Goal: Task Accomplishment & Management: Manage account settings

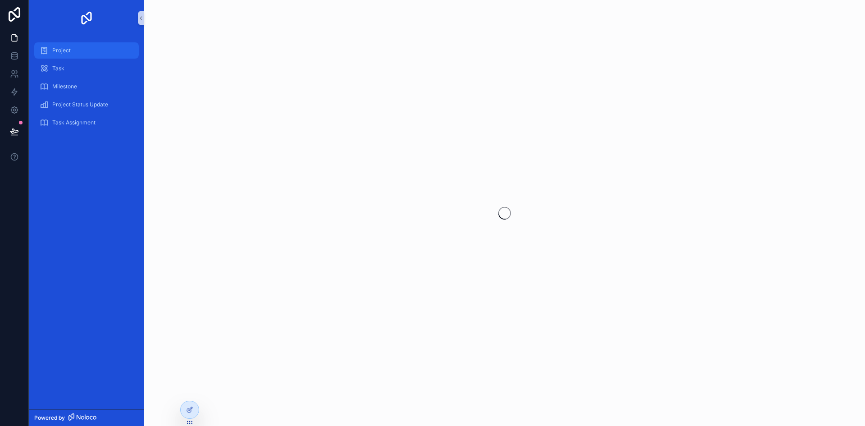
click at [62, 47] on span "Project" at bounding box center [61, 50] width 18 height 7
click at [19, 56] on link at bounding box center [14, 56] width 28 height 18
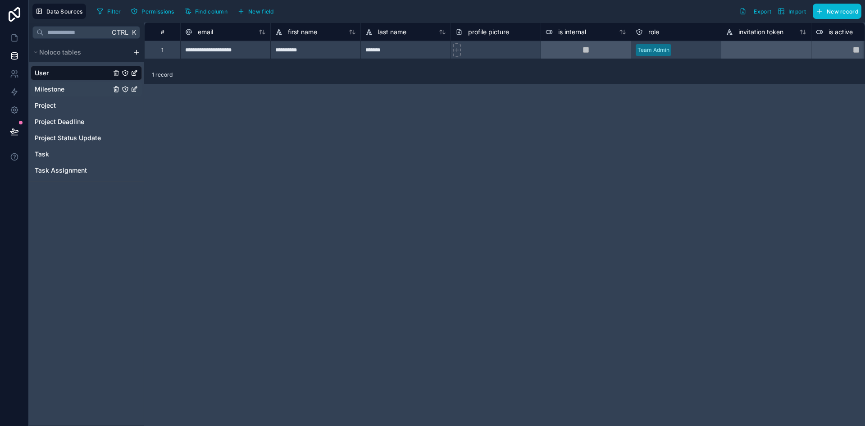
click at [58, 88] on span "Milestone" at bounding box center [50, 89] width 30 height 9
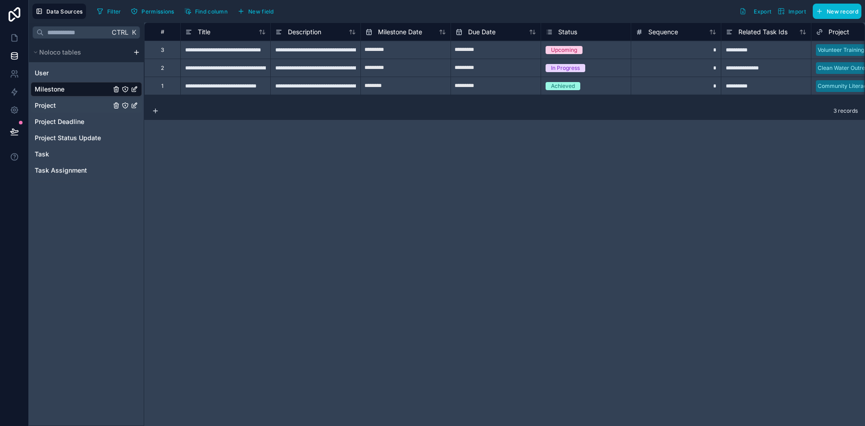
click at [58, 109] on div "Project" at bounding box center [86, 105] width 111 height 14
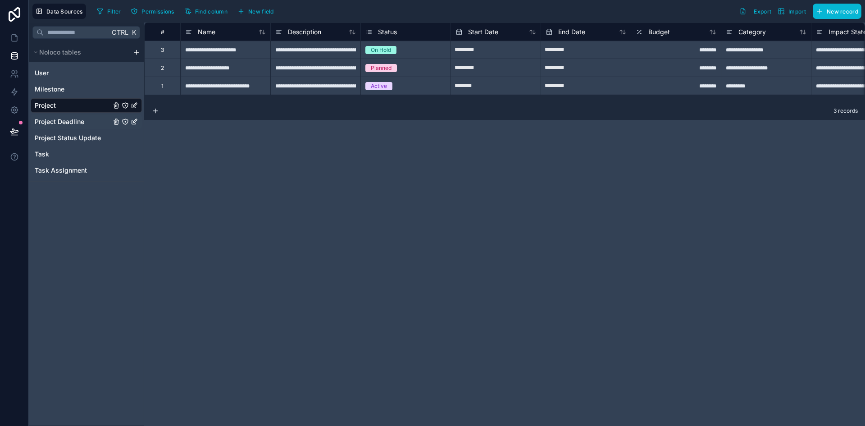
click at [62, 115] on div "Project Deadline" at bounding box center [86, 121] width 111 height 14
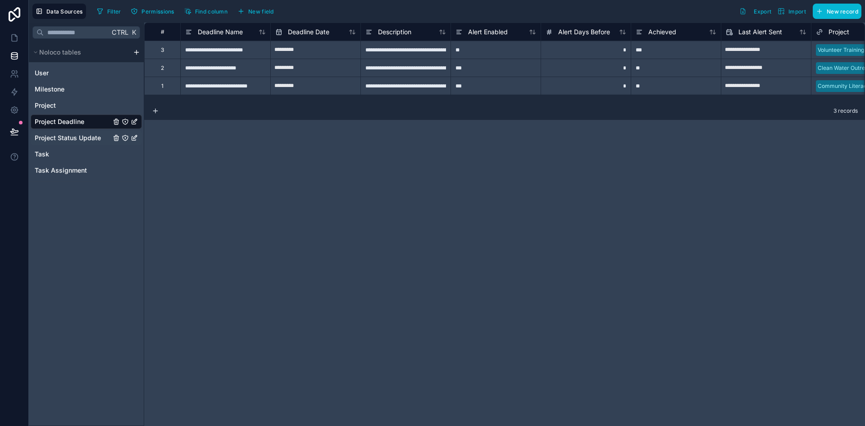
click at [76, 140] on span "Project Status Update" at bounding box center [68, 137] width 66 height 9
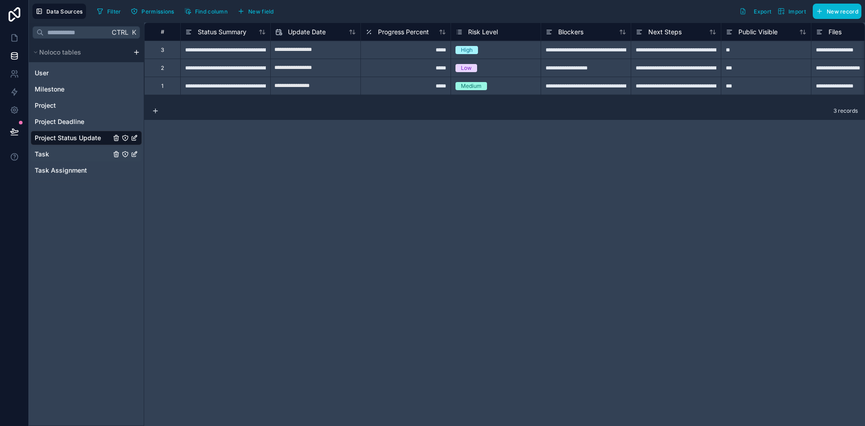
click at [61, 155] on div "Task" at bounding box center [86, 154] width 111 height 14
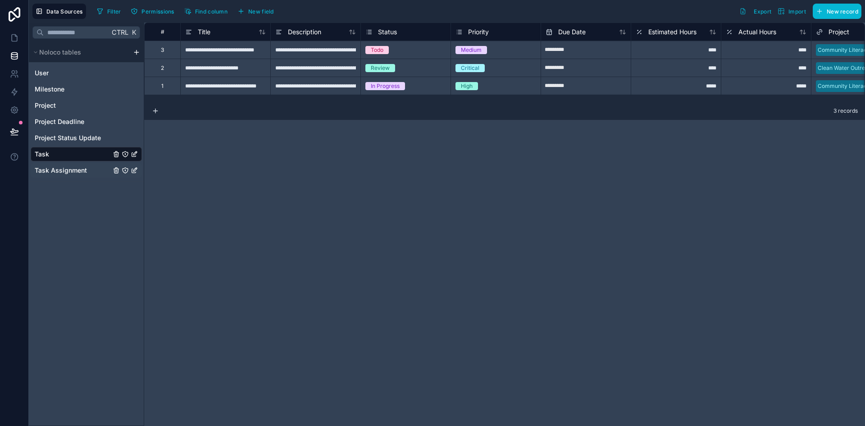
click at [60, 169] on span "Task Assignment" at bounding box center [61, 170] width 52 height 9
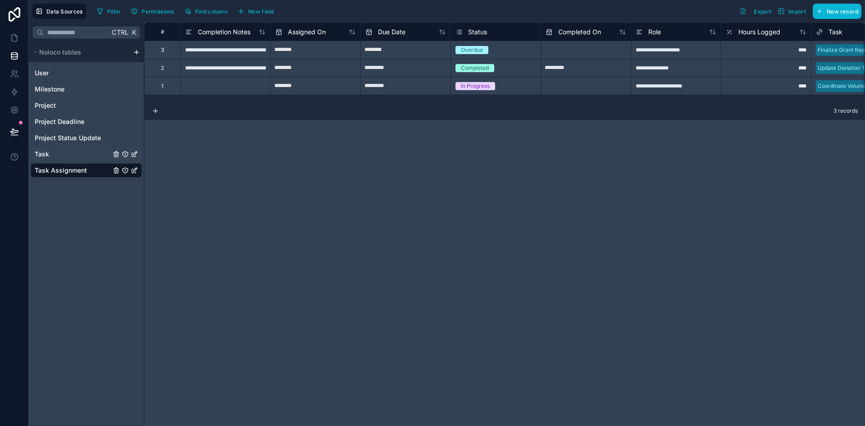
click at [39, 153] on span "Task" at bounding box center [42, 154] width 14 height 9
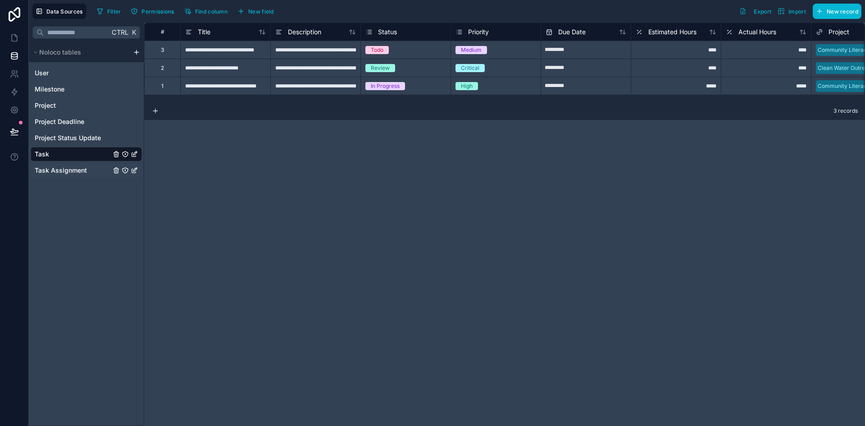
click at [65, 170] on span "Task Assignment" at bounding box center [61, 170] width 52 height 9
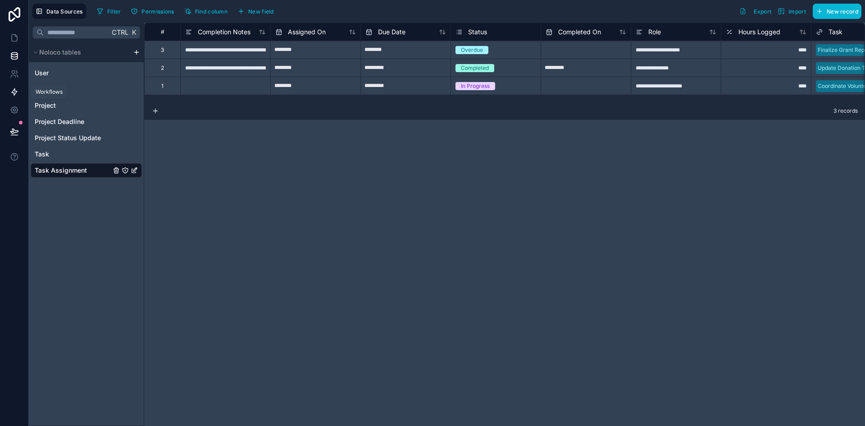
click at [10, 92] on icon at bounding box center [14, 91] width 9 height 9
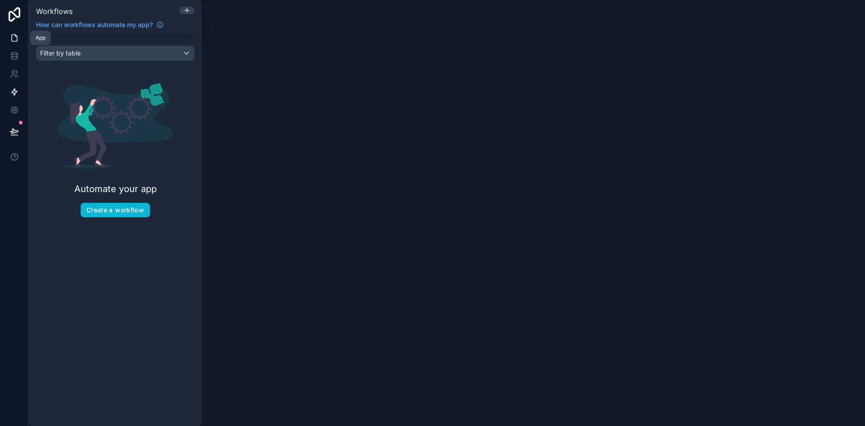
click at [14, 38] on icon at bounding box center [14, 37] width 9 height 9
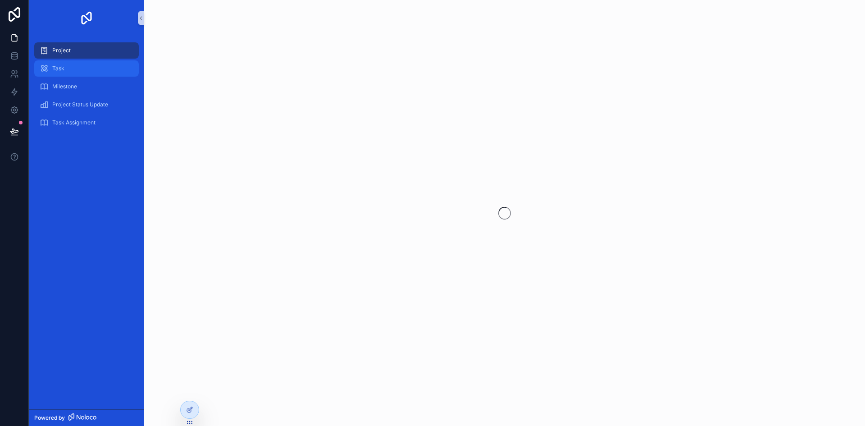
click at [50, 63] on div "Task" at bounding box center [87, 68] width 94 height 14
click at [58, 45] on div "Project" at bounding box center [87, 50] width 94 height 14
click at [19, 17] on icon at bounding box center [15, 14] width 12 height 14
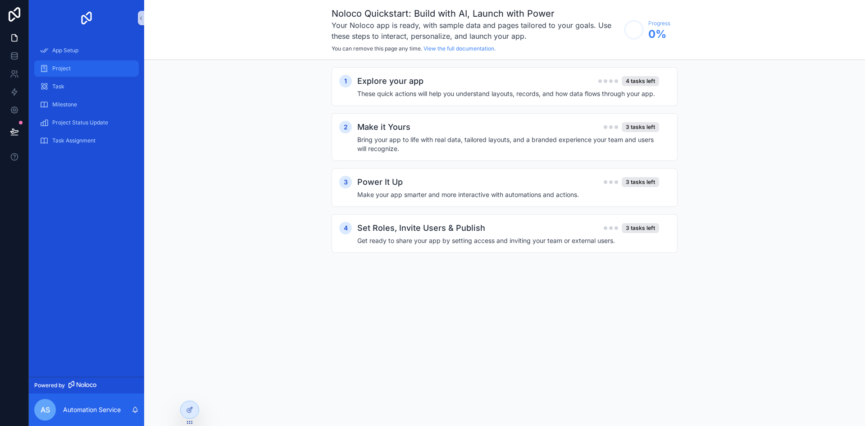
click at [54, 72] on span "Project" at bounding box center [61, 68] width 18 height 7
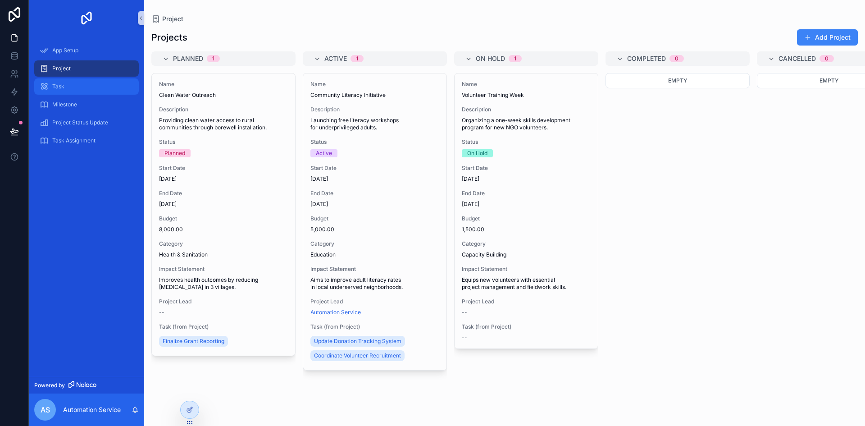
click at [61, 90] on div "Task" at bounding box center [87, 86] width 94 height 14
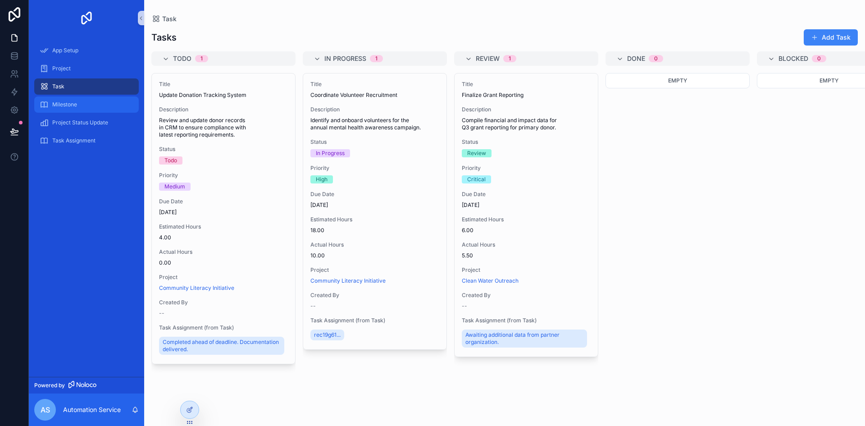
click at [76, 106] on span "Milestone" at bounding box center [64, 104] width 25 height 7
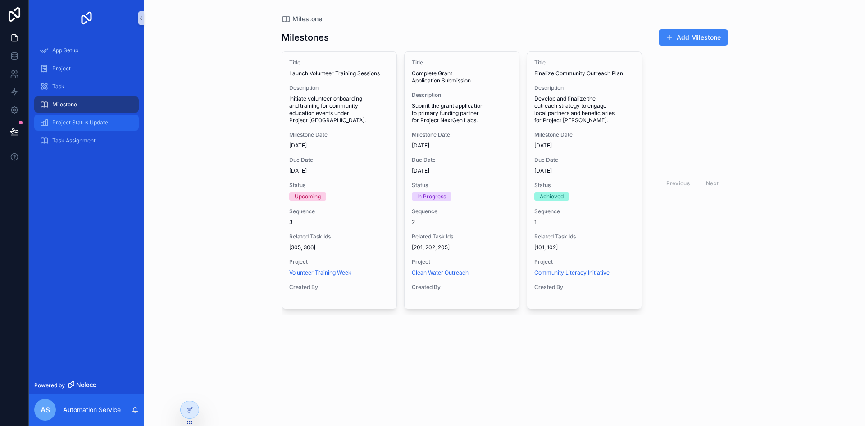
click at [92, 127] on div "Project Status Update" at bounding box center [87, 122] width 94 height 14
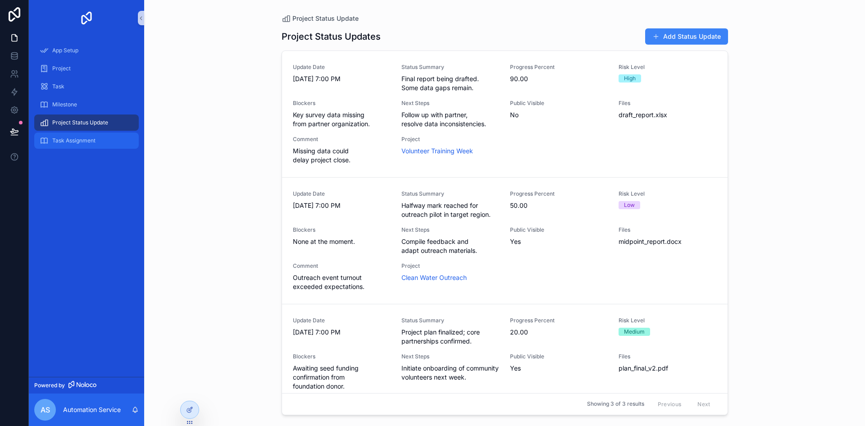
click at [97, 145] on div "Task Assignment" at bounding box center [87, 140] width 94 height 14
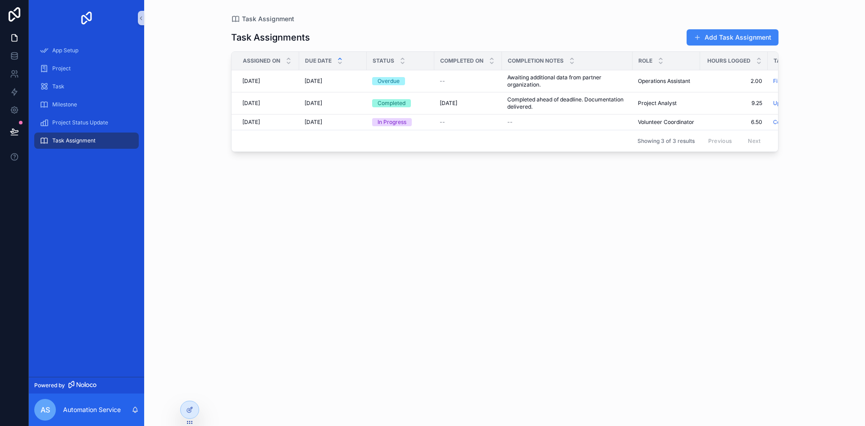
click at [340, 60] on icon "scrollable content" at bounding box center [340, 59] width 6 height 6
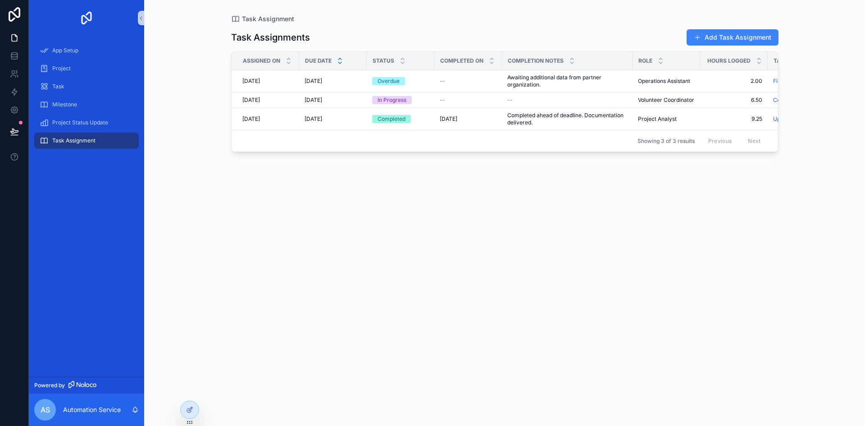
click at [341, 60] on icon "scrollable content" at bounding box center [340, 63] width 6 height 6
click at [313, 239] on div "Task Assignments Add Task Assignment Assigned On Due Date Status Completed On C…" at bounding box center [504, 218] width 547 height 391
click at [62, 53] on span "App Setup" at bounding box center [65, 50] width 26 height 7
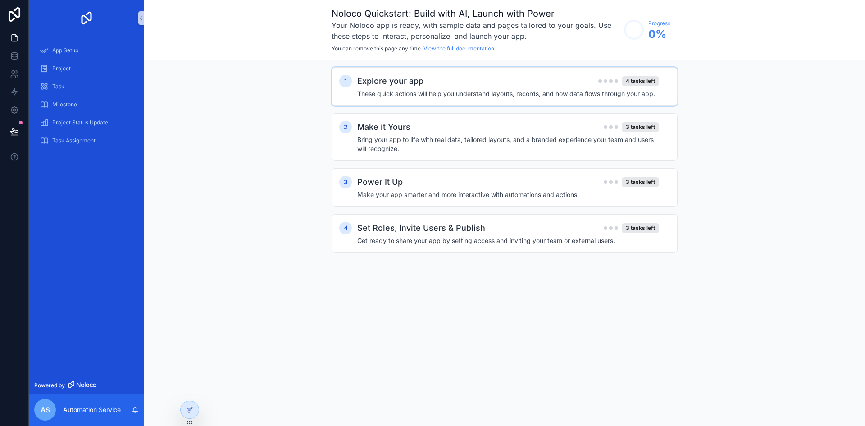
click at [391, 95] on h4 "These quick actions will help you understand layouts, records, and how data flo…" at bounding box center [508, 93] width 302 height 9
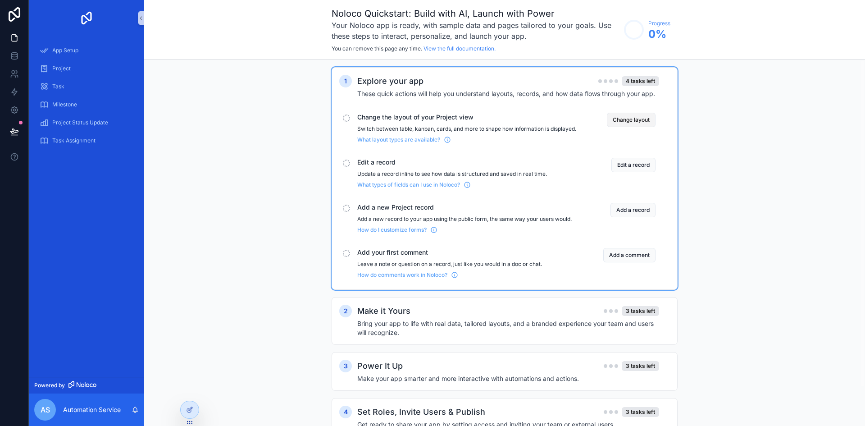
click at [617, 120] on button "Change layout" at bounding box center [631, 120] width 49 height 14
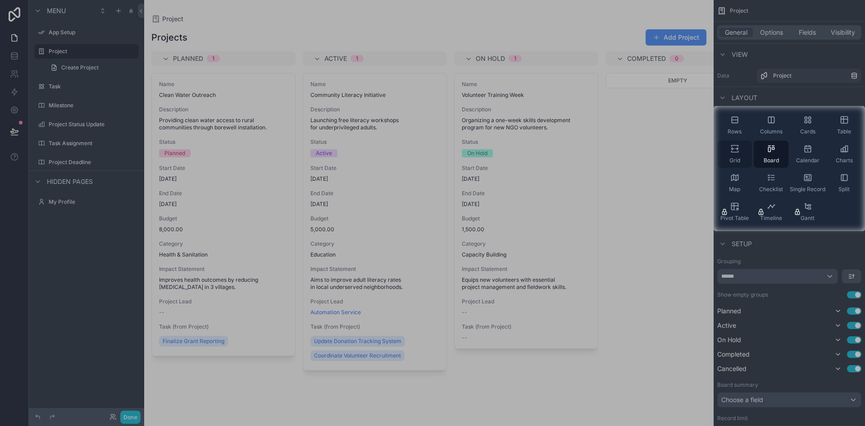
click at [733, 153] on icon "scrollable content" at bounding box center [734, 148] width 9 height 9
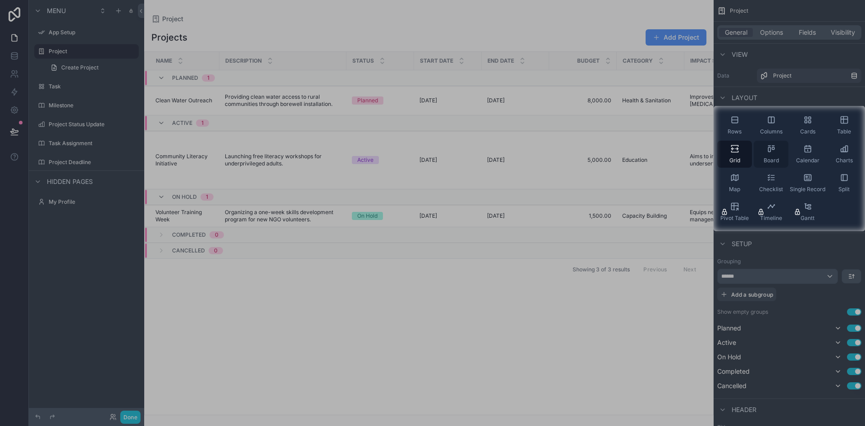
click at [761, 155] on div "Board" at bounding box center [771, 154] width 35 height 27
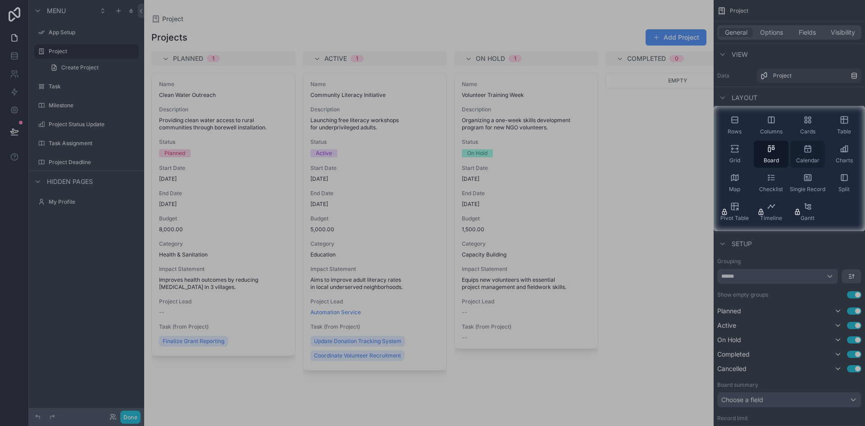
click at [807, 155] on div "Calendar" at bounding box center [807, 154] width 35 height 27
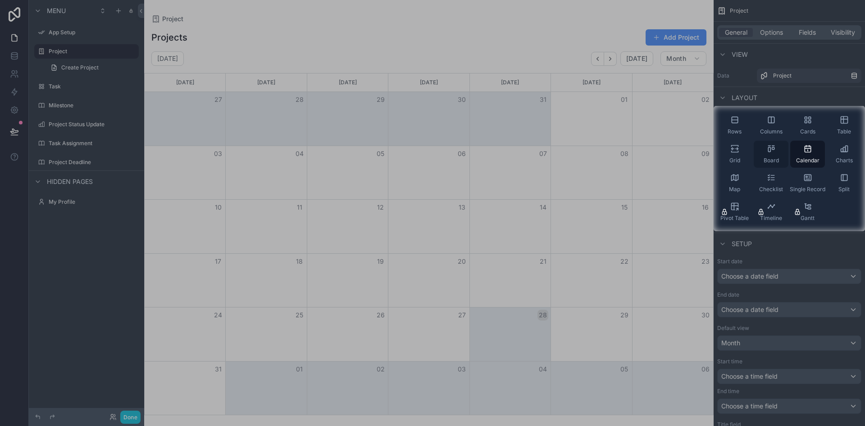
click at [772, 153] on div "Board" at bounding box center [771, 154] width 35 height 27
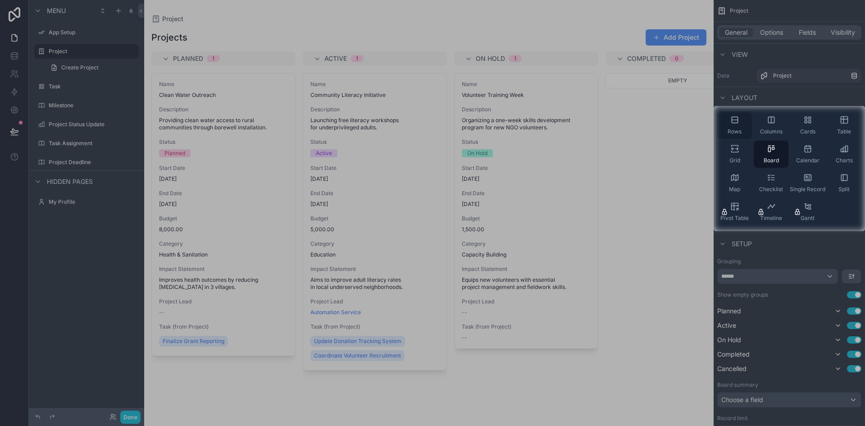
click at [737, 122] on icon "scrollable content" at bounding box center [734, 119] width 9 height 9
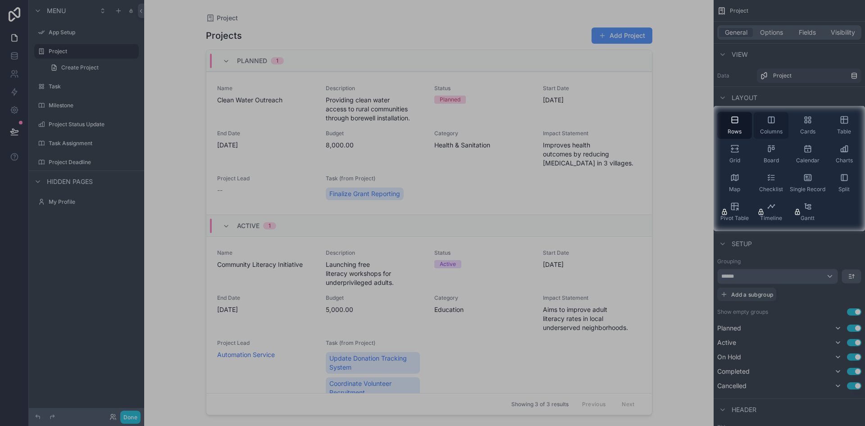
click at [767, 123] on icon "scrollable content" at bounding box center [771, 119] width 9 height 9
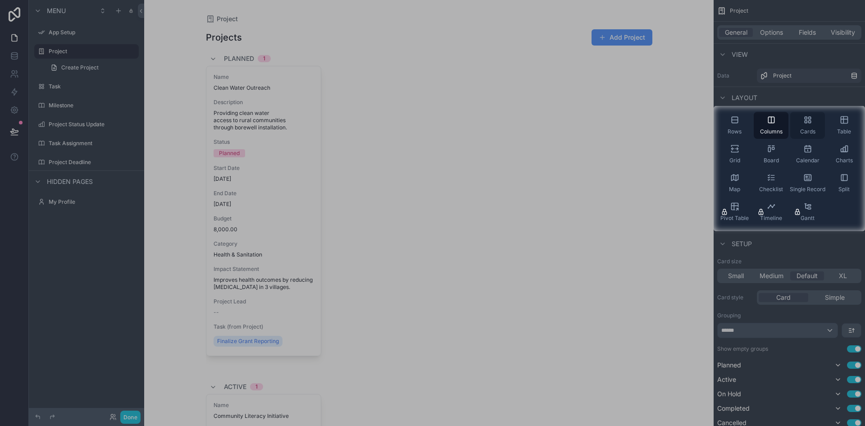
click at [805, 123] on icon "scrollable content" at bounding box center [805, 122] width 2 height 2
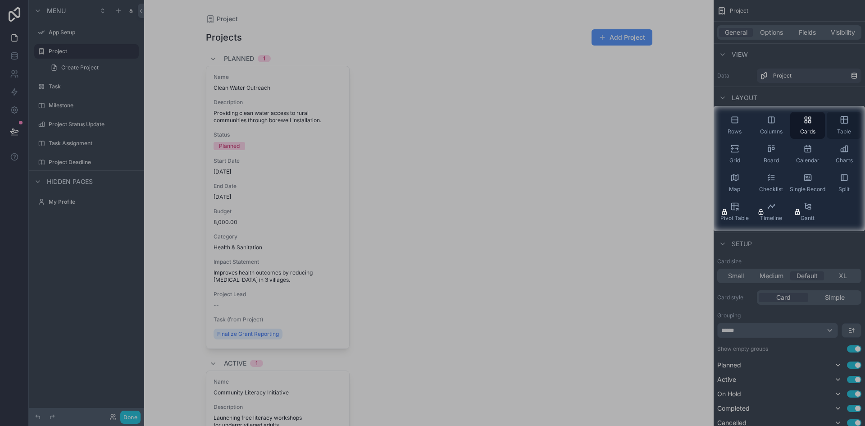
click at [843, 123] on icon "scrollable content" at bounding box center [843, 120] width 0 height 7
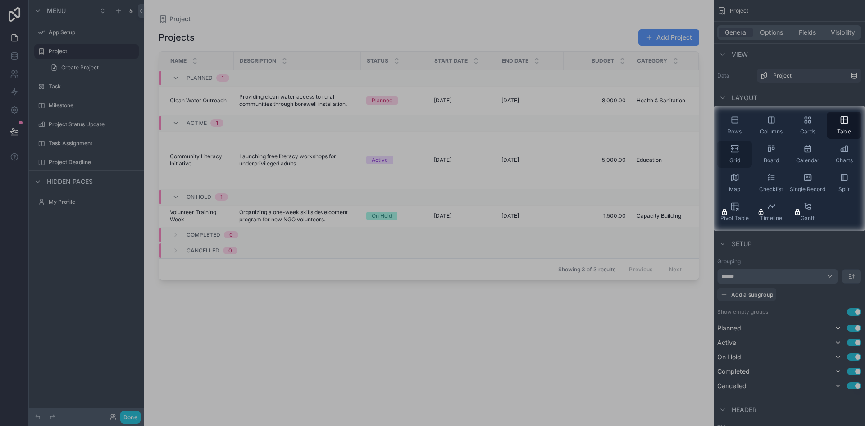
click at [736, 146] on icon "scrollable content" at bounding box center [734, 148] width 9 height 9
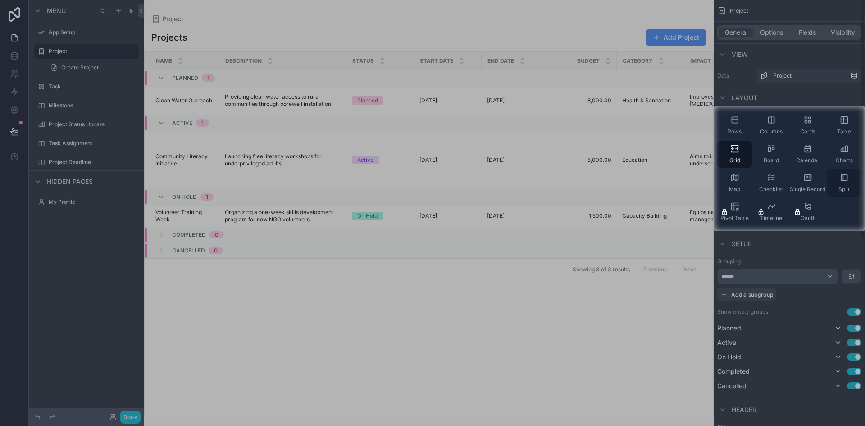
click at [847, 182] on div "Split" at bounding box center [844, 182] width 35 height 27
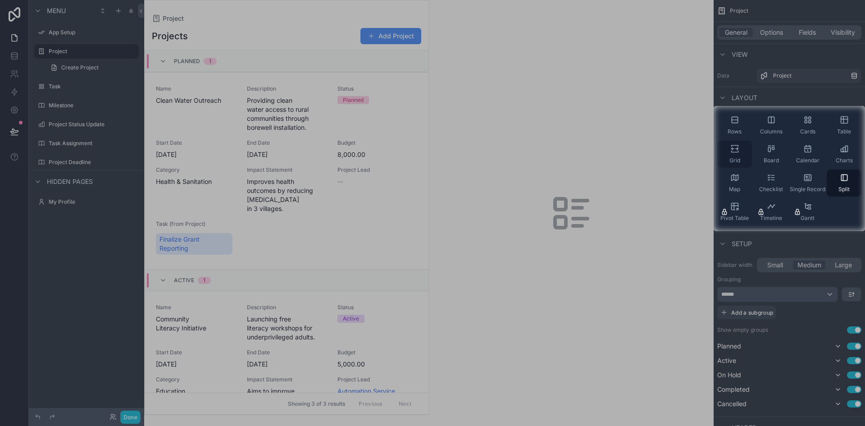
click at [740, 152] on div "Grid" at bounding box center [734, 154] width 35 height 27
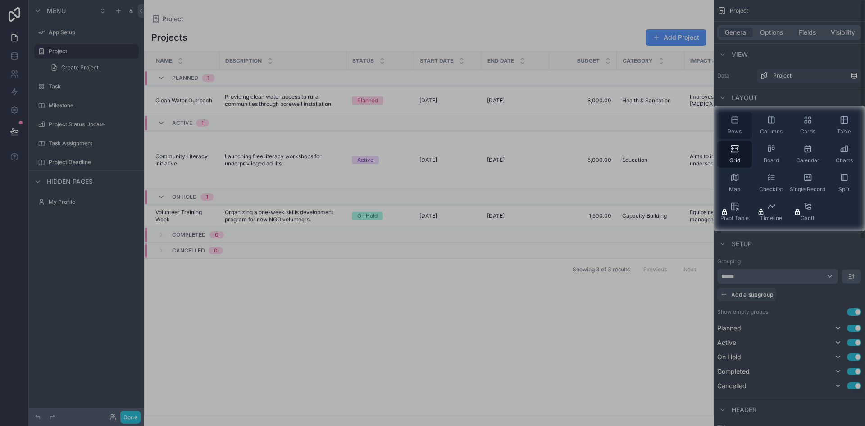
click at [733, 121] on icon "scrollable content" at bounding box center [734, 119] width 9 height 9
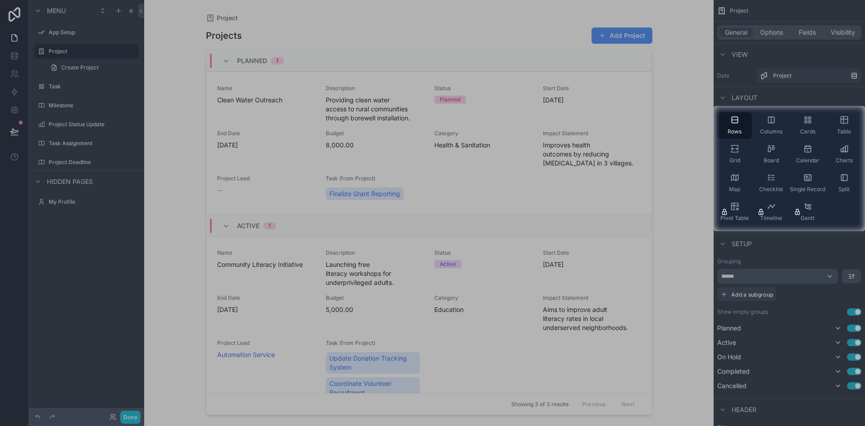
click at [223, 63] on div at bounding box center [432, 53] width 865 height 106
click at [225, 62] on div at bounding box center [432, 53] width 865 height 106
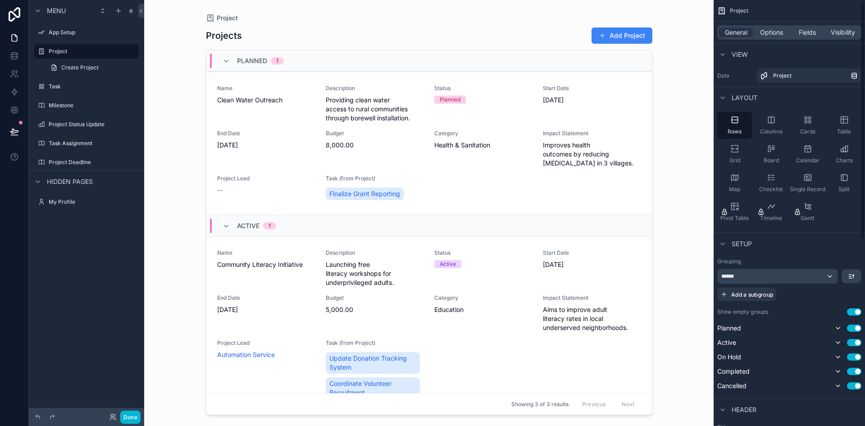
click at [228, 56] on div "Planned 1" at bounding box center [253, 61] width 61 height 14
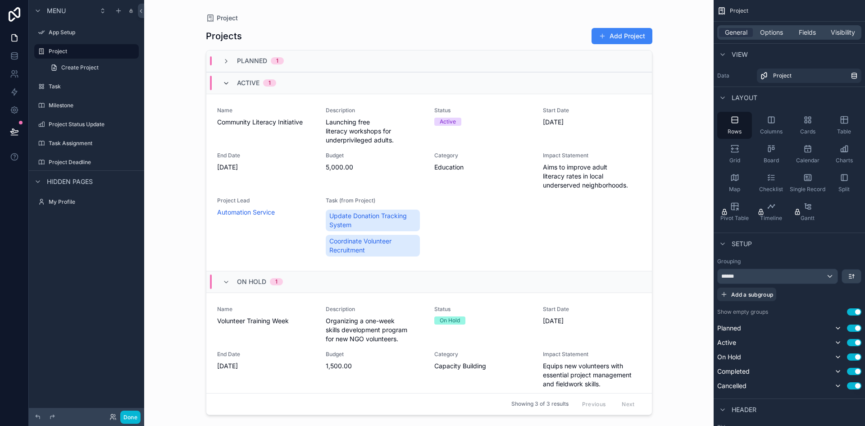
click at [223, 80] on icon "scrollable content" at bounding box center [226, 83] width 7 height 7
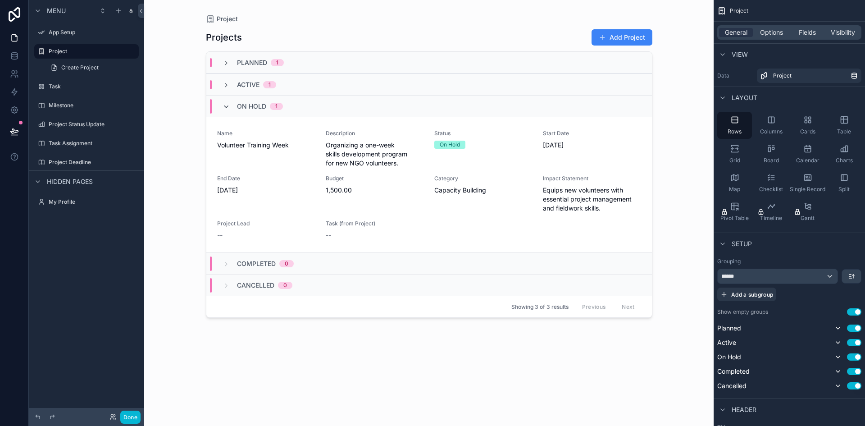
click at [227, 108] on icon "scrollable content" at bounding box center [226, 106] width 7 height 7
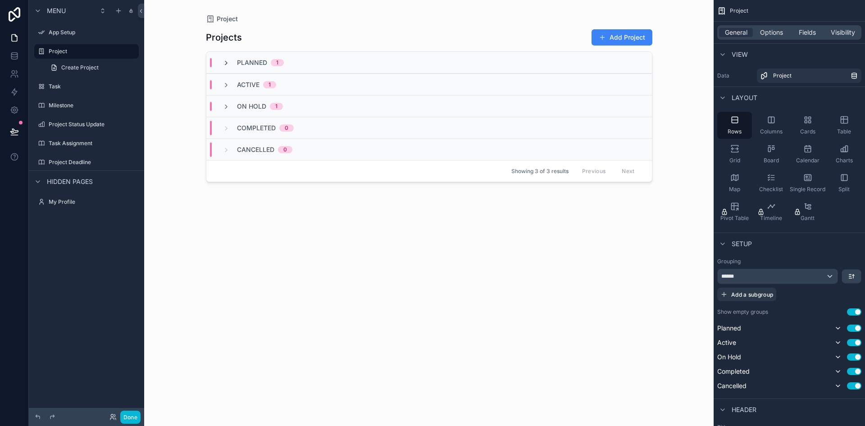
click at [225, 63] on icon "scrollable content" at bounding box center [226, 62] width 7 height 7
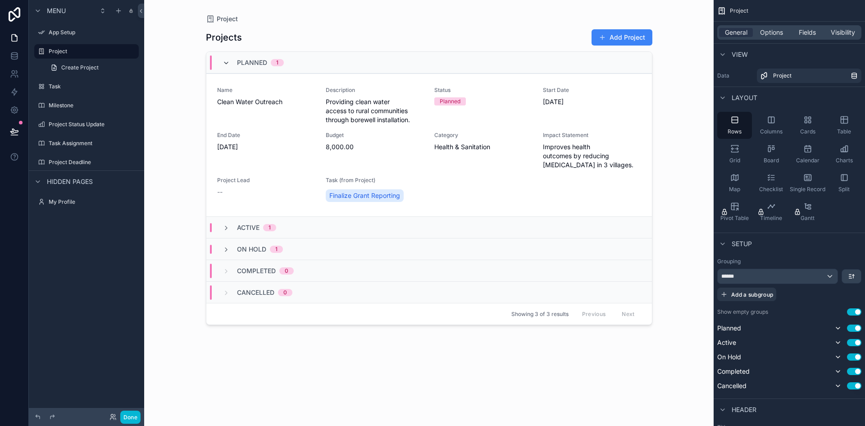
click at [223, 61] on icon "scrollable content" at bounding box center [226, 62] width 7 height 7
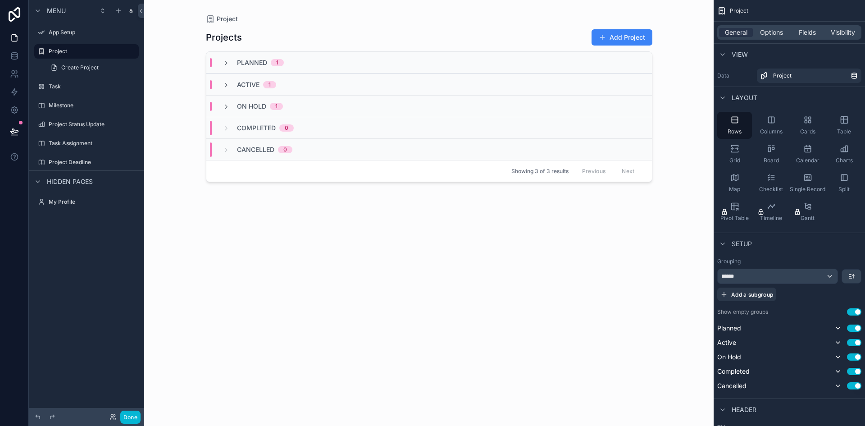
click at [624, 42] on button "Add Project" at bounding box center [621, 37] width 61 height 16
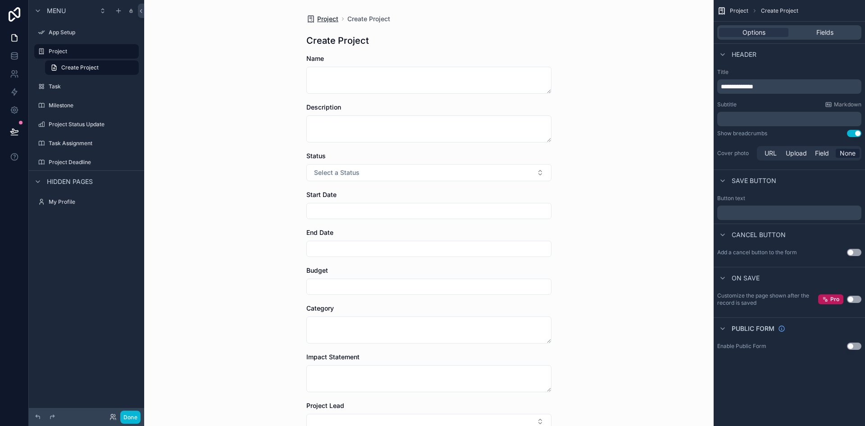
click at [329, 21] on span "Project" at bounding box center [327, 18] width 21 height 9
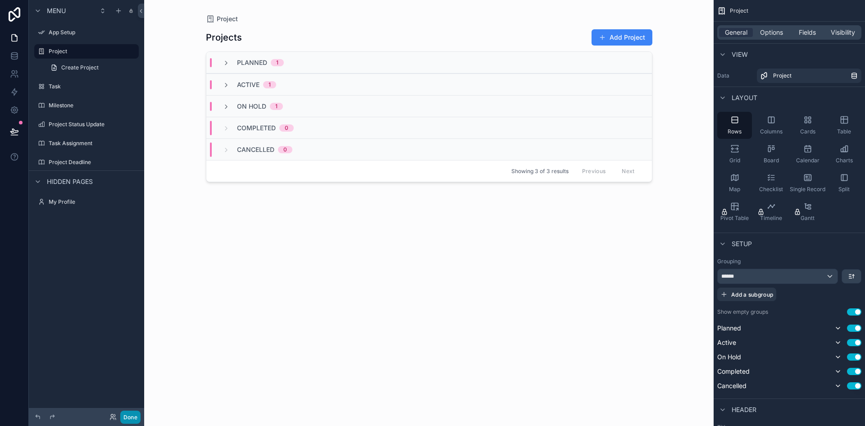
click at [136, 411] on button "Done" at bounding box center [130, 416] width 20 height 13
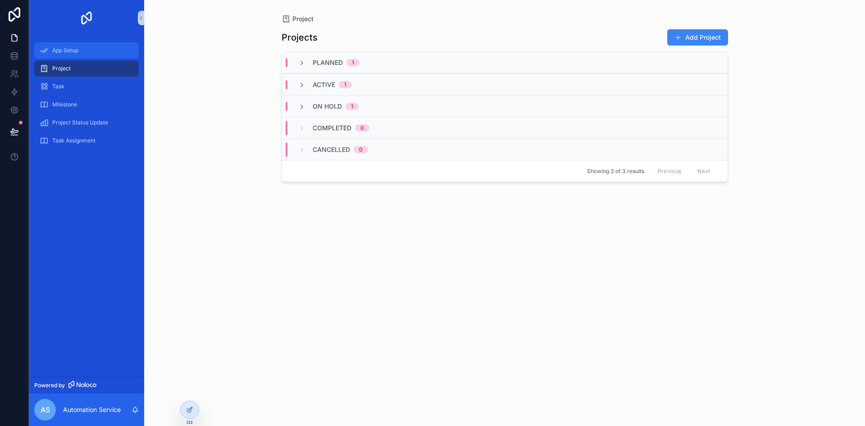
click at [82, 54] on div "App Setup" at bounding box center [87, 50] width 94 height 14
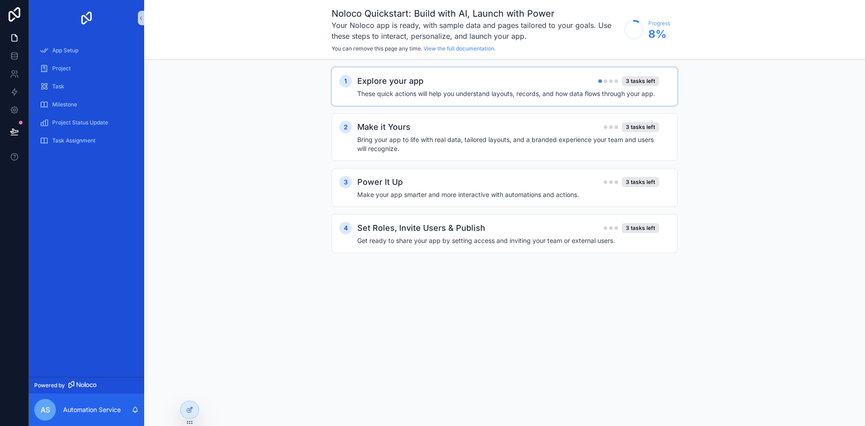
click at [442, 91] on h4 "These quick actions will help you understand layouts, records, and how data flo…" at bounding box center [508, 93] width 302 height 9
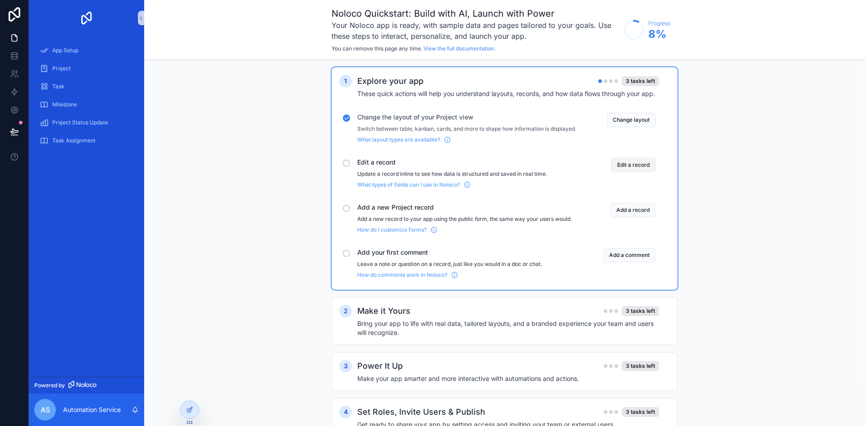
click at [635, 172] on button "Edit a record" at bounding box center [633, 165] width 44 height 14
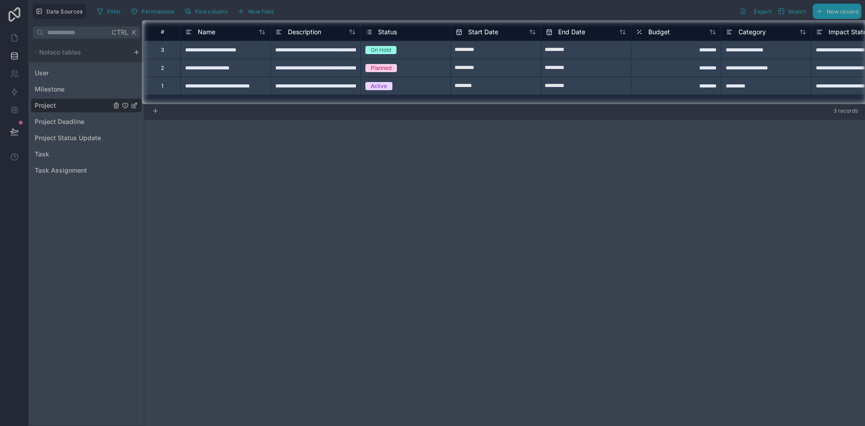
click at [577, 82] on input "*********" at bounding box center [586, 86] width 90 height 14
select select "****"
select select "*"
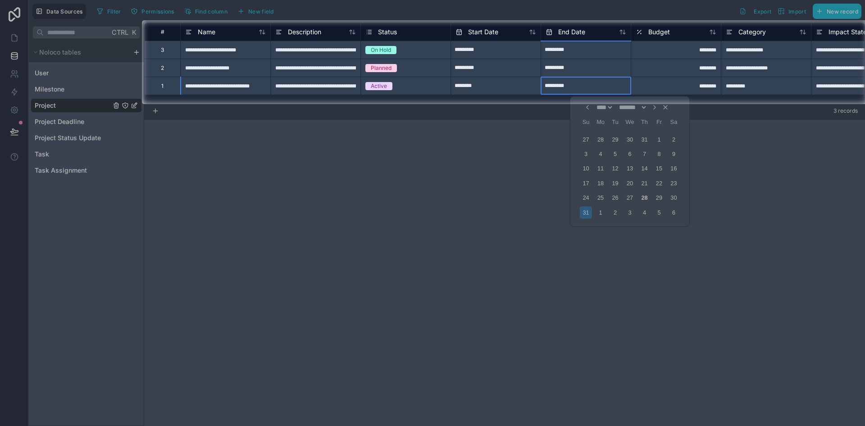
click at [630, 213] on div at bounding box center [432, 265] width 865 height 322
click at [607, 209] on div at bounding box center [432, 265] width 865 height 322
click at [658, 108] on div at bounding box center [432, 265] width 865 height 322
click at [651, 108] on div at bounding box center [432, 265] width 865 height 322
click at [567, 82] on input "*********" at bounding box center [586, 86] width 90 height 14
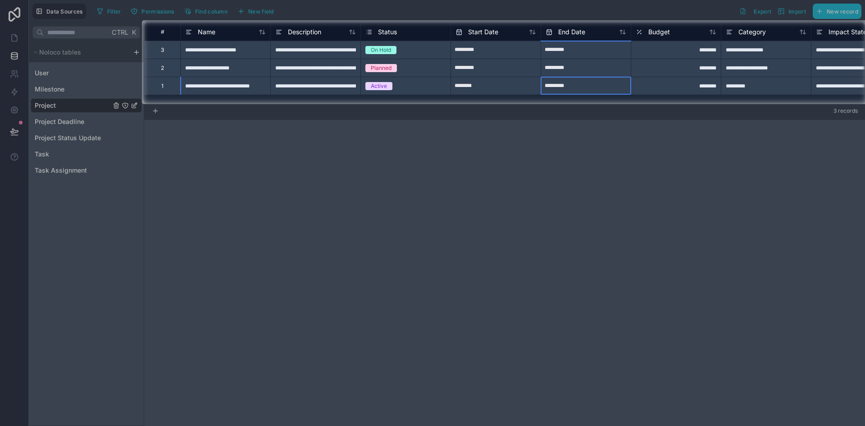
select select "****"
select select "*"
click at [622, 107] on div at bounding box center [432, 265] width 865 height 322
click at [549, 84] on input "*********" at bounding box center [586, 86] width 90 height 14
select select "****"
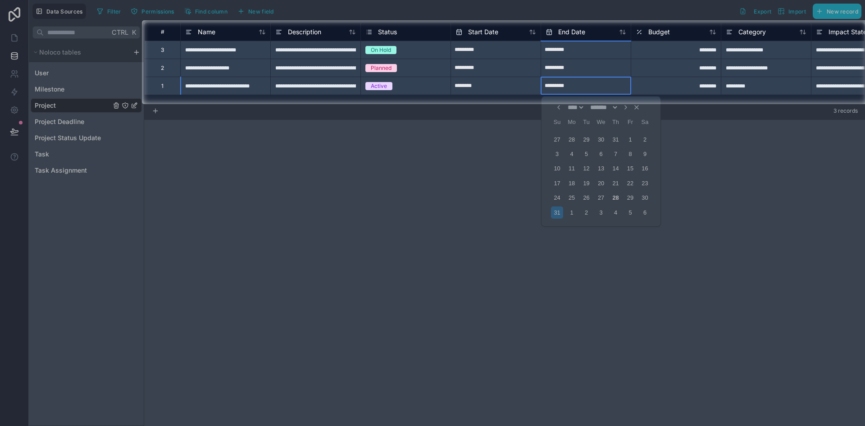
select select "*"
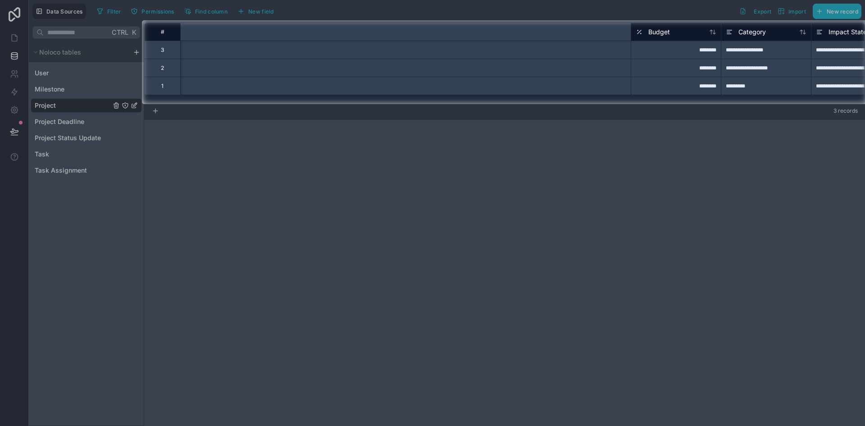
scroll to position [0, 630]
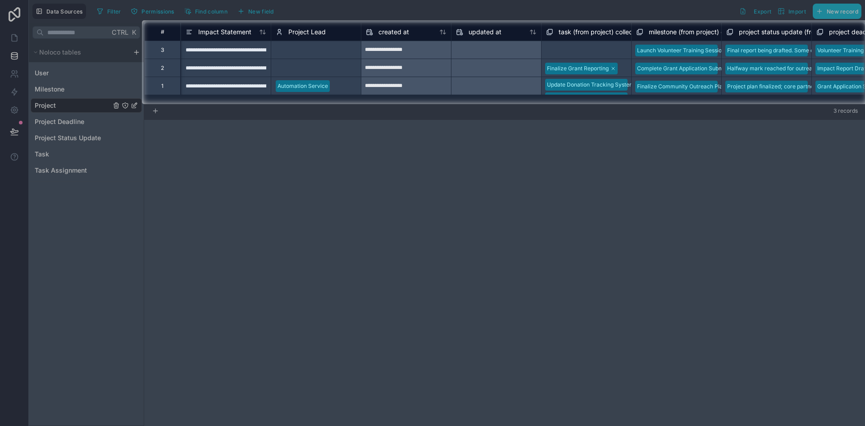
click at [487, 56] on div at bounding box center [496, 50] width 90 height 14
click at [491, 82] on div at bounding box center [496, 86] width 90 height 14
click at [316, 68] on div "Select a Project Lead" at bounding box center [303, 67] width 55 height 7
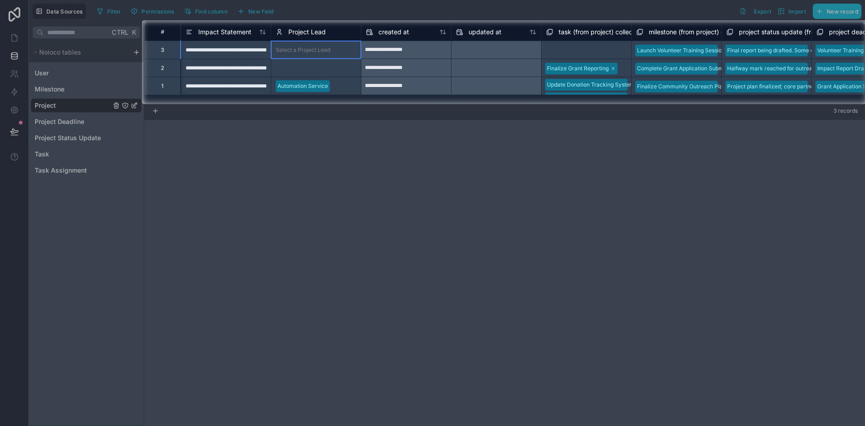
click at [319, 50] on div "Select a Project Lead" at bounding box center [303, 49] width 55 height 7
click at [323, 70] on div "automation@ai2030.org" at bounding box center [316, 78] width 90 height 29
click at [364, 215] on div at bounding box center [432, 265] width 865 height 322
click at [219, 375] on div at bounding box center [432, 265] width 865 height 322
click at [606, 53] on div "Select a task (from project) collection" at bounding box center [586, 50] width 81 height 14
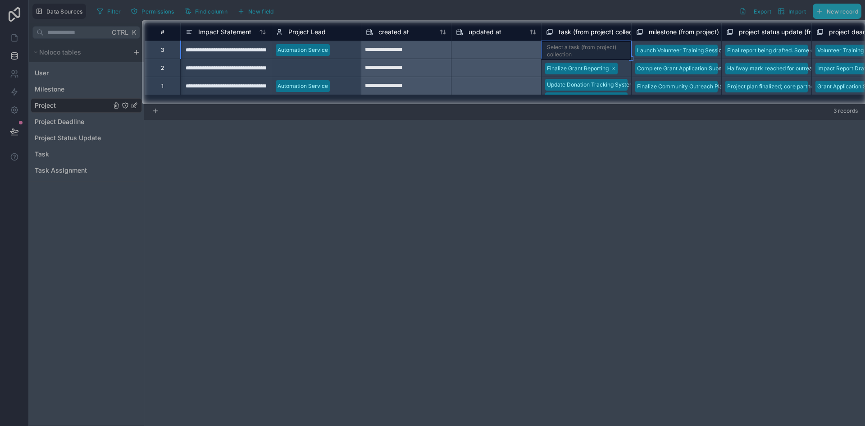
click at [606, 53] on div "Select a task (from project) collection" at bounding box center [586, 51] width 79 height 14
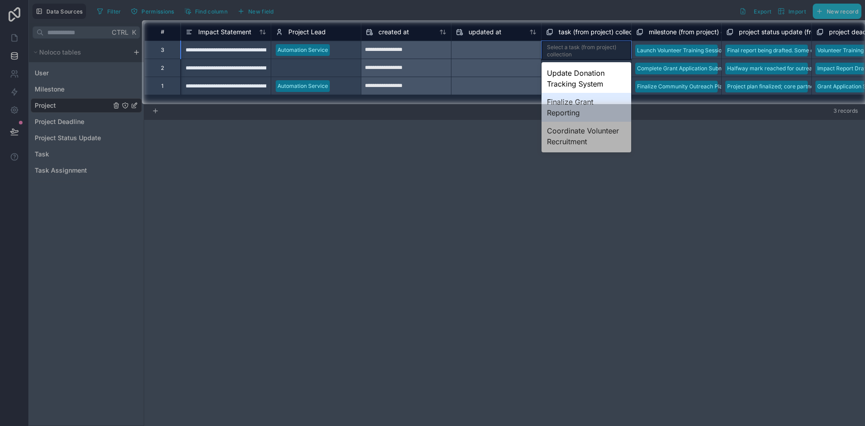
click at [586, 103] on div "Finalize Grant Reporting" at bounding box center [586, 107] width 90 height 29
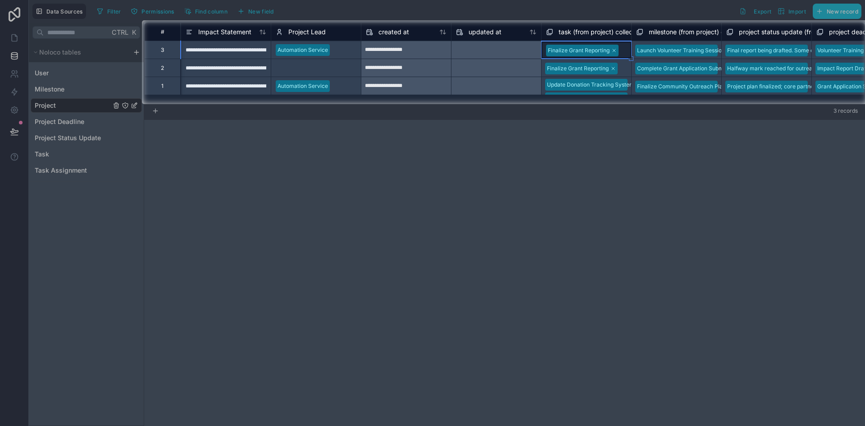
click at [372, 266] on div at bounding box center [432, 265] width 865 height 322
click at [642, 191] on div at bounding box center [432, 265] width 865 height 322
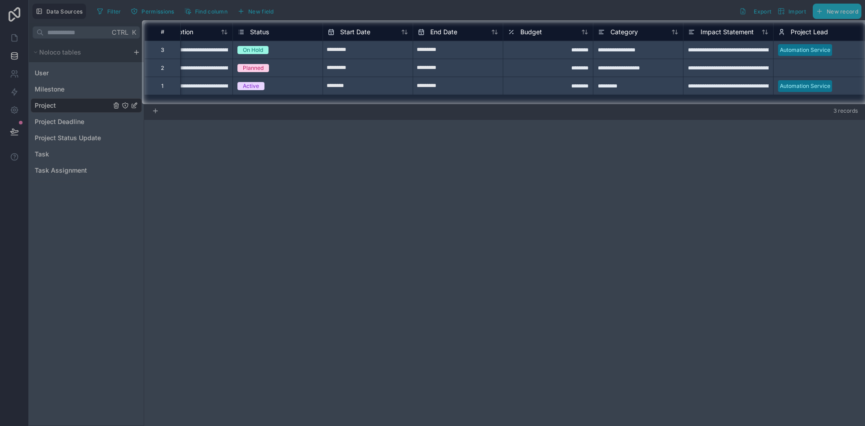
scroll to position [0, 0]
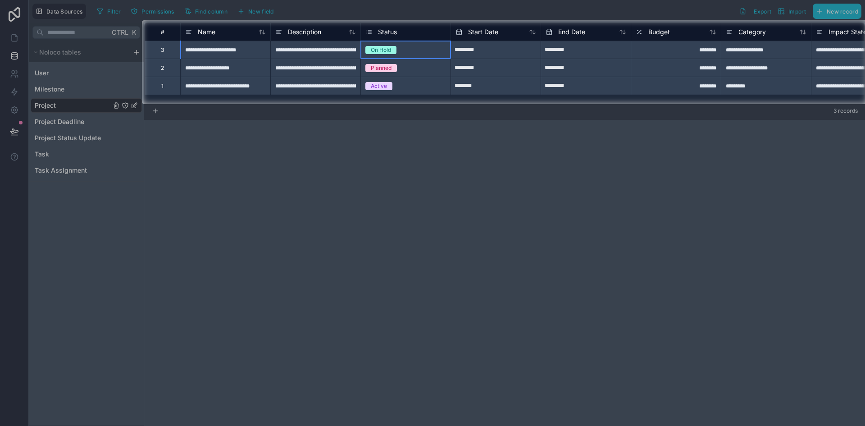
click at [415, 53] on div "On Hold" at bounding box center [406, 50] width 90 height 10
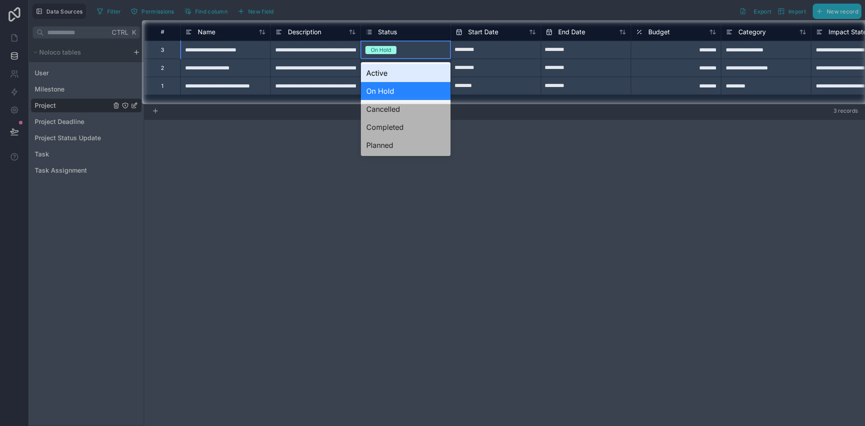
click at [415, 52] on div "On Hold" at bounding box center [406, 50] width 90 height 10
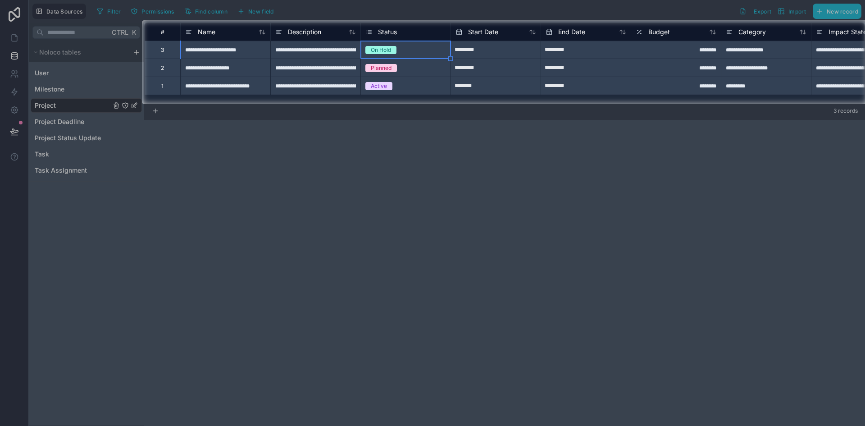
click at [415, 52] on div "On Hold" at bounding box center [406, 50] width 90 height 10
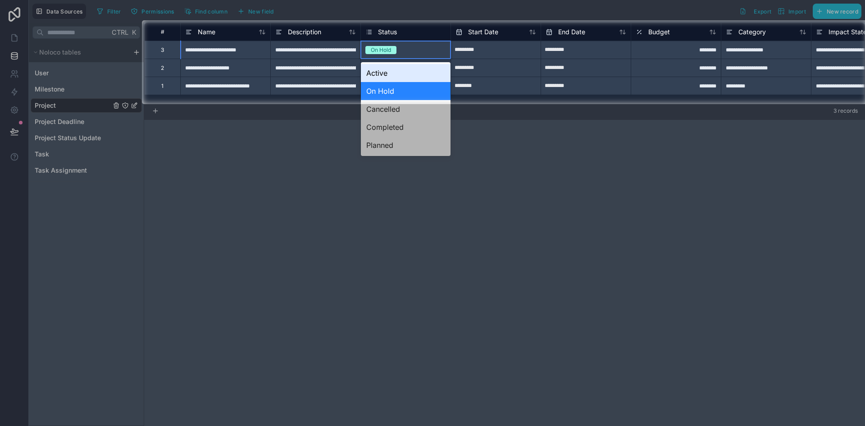
click at [415, 53] on div "On Hold" at bounding box center [406, 50] width 90 height 10
click at [391, 107] on div at bounding box center [432, 265] width 865 height 322
click at [391, 73] on div "Active" at bounding box center [406, 73] width 90 height 18
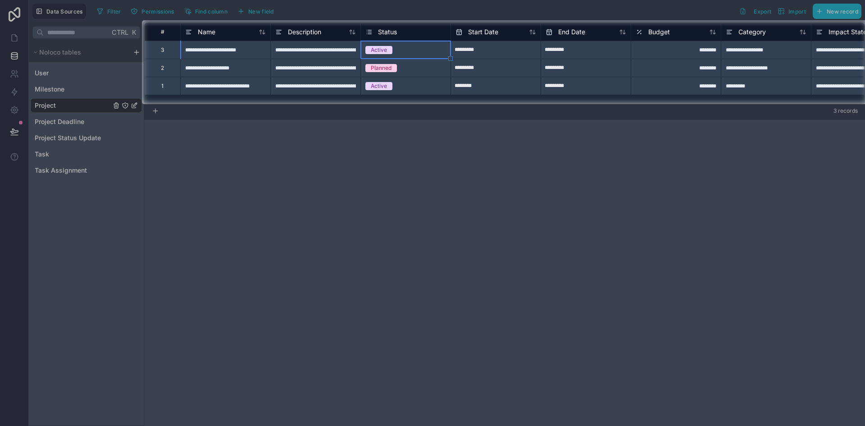
click at [370, 188] on div at bounding box center [432, 265] width 865 height 322
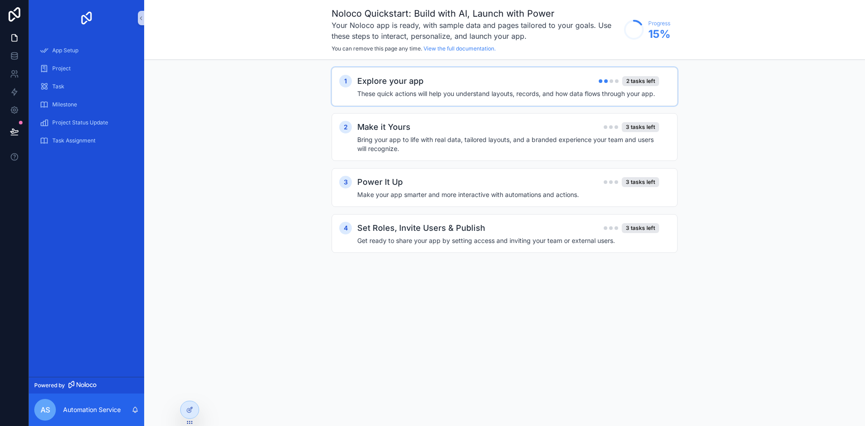
click at [484, 89] on h4 "These quick actions will help you understand layouts, records, and how data flo…" at bounding box center [508, 93] width 302 height 9
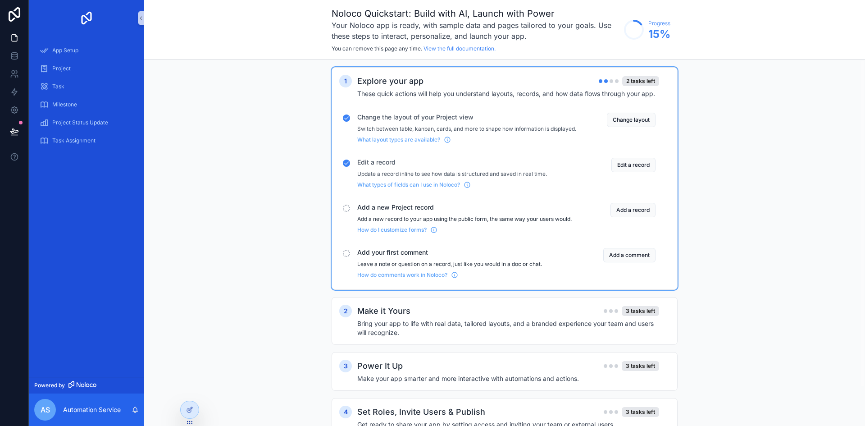
click at [383, 212] on span "Add a new Project record" at bounding box center [466, 207] width 219 height 9
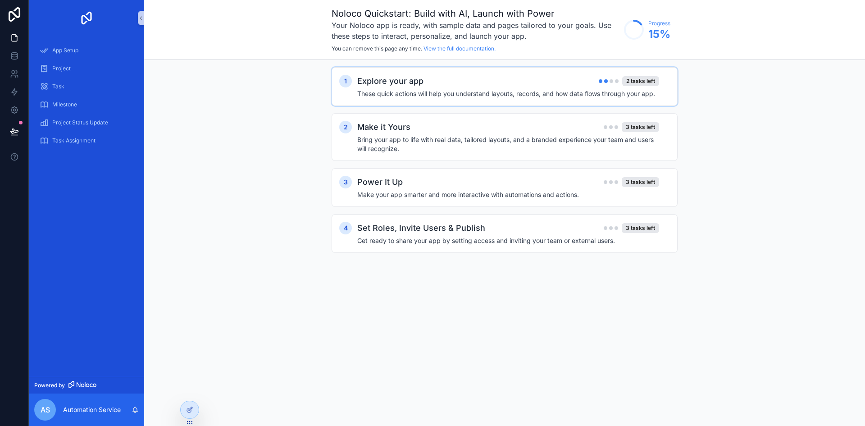
click at [520, 93] on h4 "These quick actions will help you understand layouts, records, and how data flo…" at bounding box center [508, 93] width 302 height 9
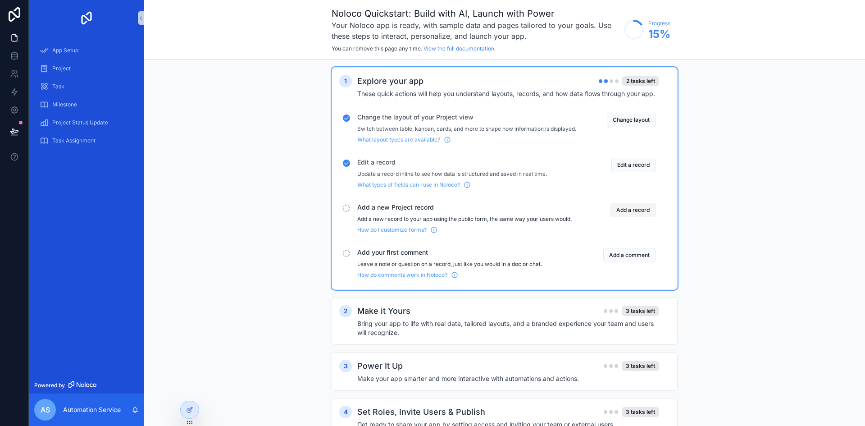
click at [634, 217] on button "Add a record" at bounding box center [632, 210] width 45 height 14
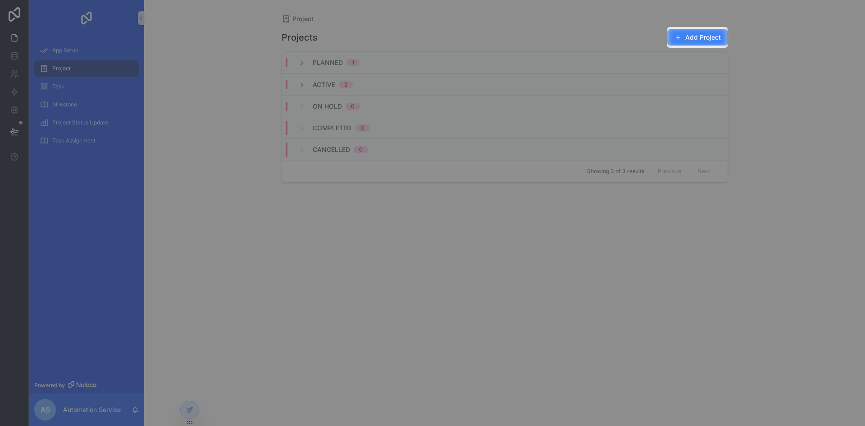
click at [707, 39] on button "Add Project" at bounding box center [697, 37] width 61 height 16
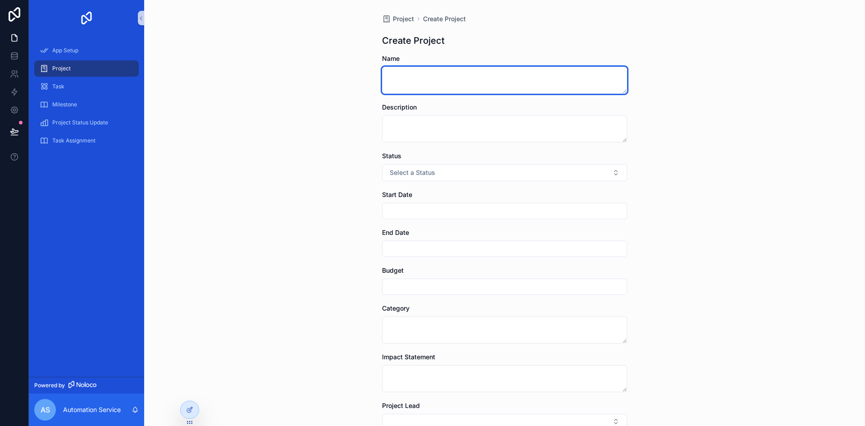
click at [432, 82] on textarea "scrollable content" at bounding box center [504, 80] width 245 height 27
type textarea "****"
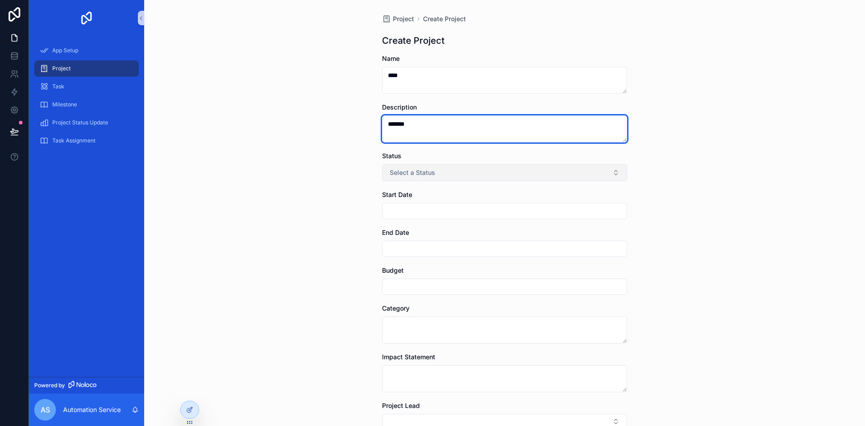
type textarea "*******"
click at [420, 175] on span "Select a Status" at bounding box center [412, 172] width 45 height 9
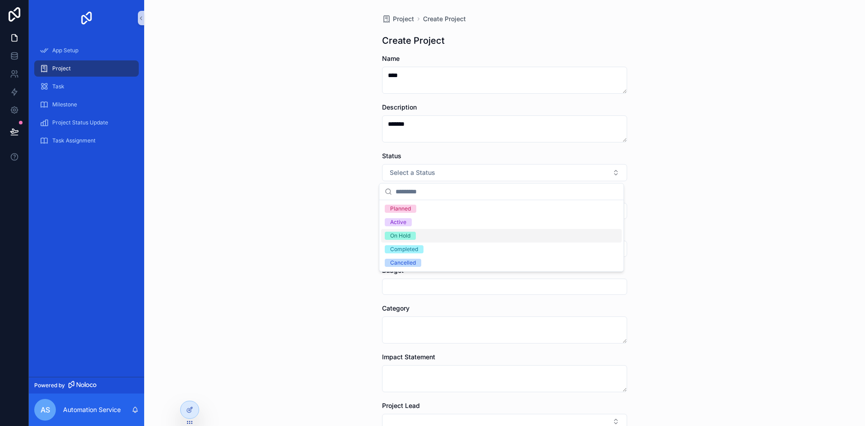
click at [330, 225] on div "Project Create Project Create Project Name **** Description ******* Status Sele…" at bounding box center [504, 213] width 721 height 426
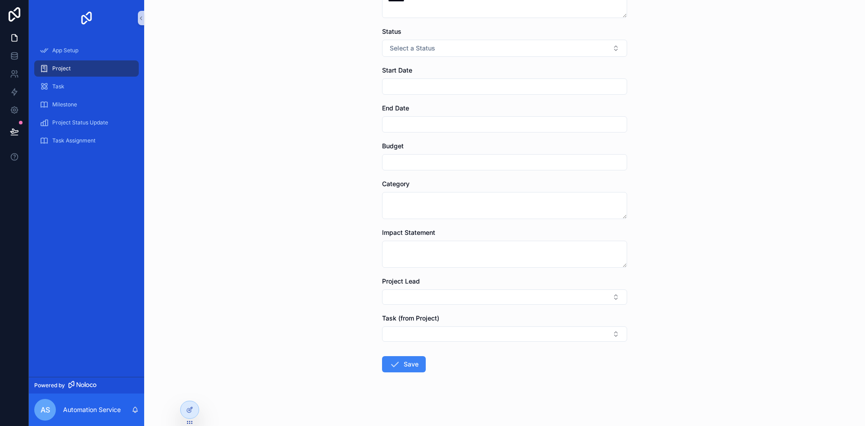
scroll to position [128, 0]
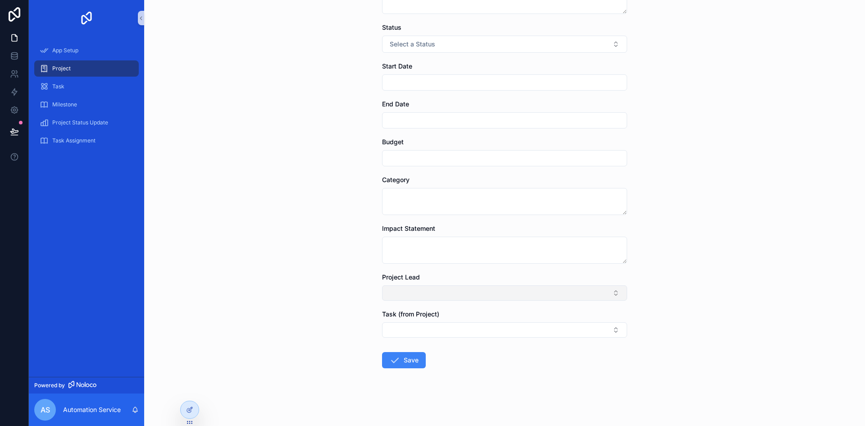
click at [450, 291] on button "Select Button" at bounding box center [504, 292] width 245 height 15
click at [449, 290] on button "Select Button" at bounding box center [504, 292] width 245 height 15
click at [451, 331] on button "Select Button" at bounding box center [504, 329] width 245 height 15
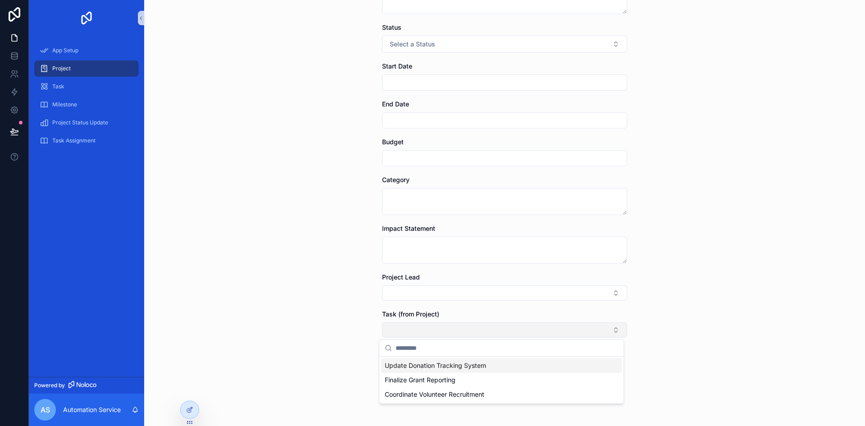
click at [450, 330] on button "Select Button" at bounding box center [504, 329] width 245 height 15
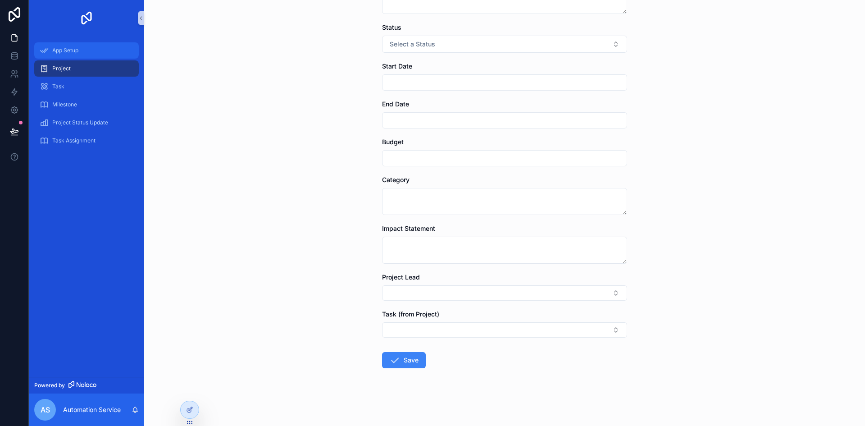
click at [68, 44] on div "App Setup" at bounding box center [87, 50] width 94 height 14
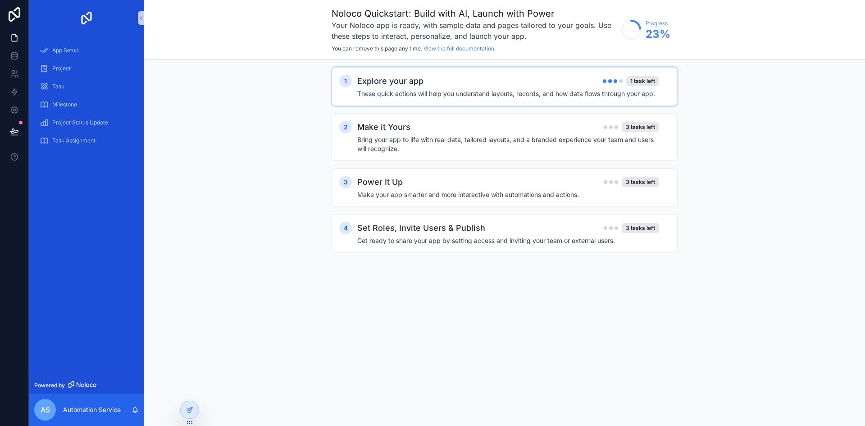
click at [439, 94] on h4 "These quick actions will help you understand layouts, records, and how data flo…" at bounding box center [508, 93] width 302 height 9
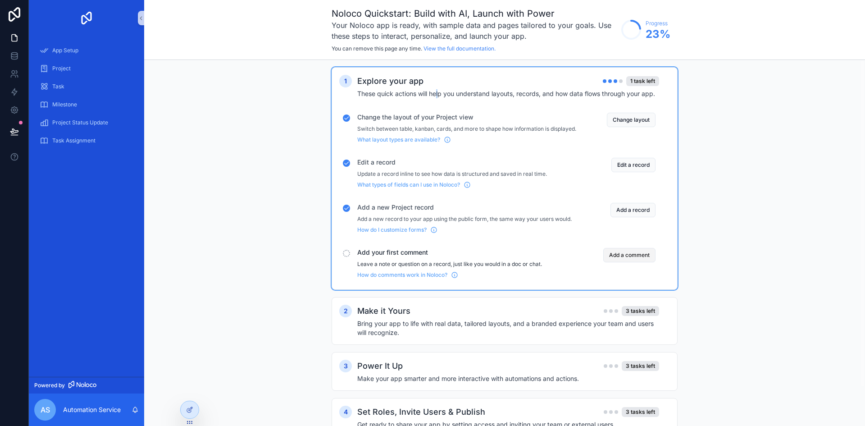
click at [623, 261] on button "Add a comment" at bounding box center [629, 255] width 52 height 14
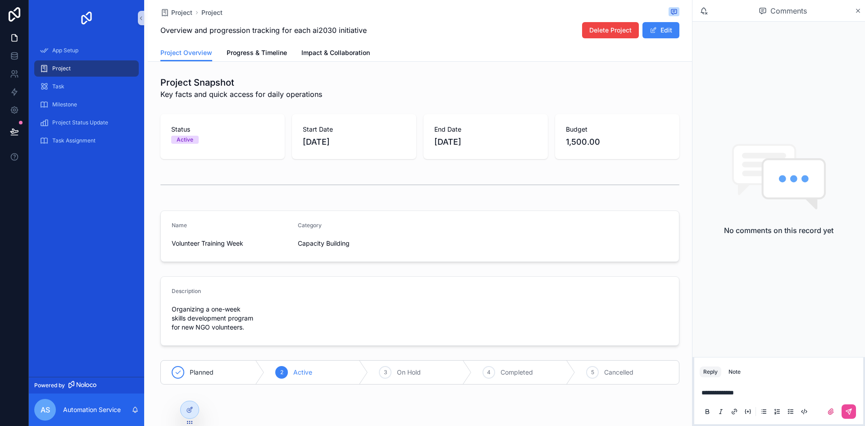
click at [856, 414] on div "scrollable content" at bounding box center [779, 411] width 158 height 18
click at [845, 412] on button "scrollable content" at bounding box center [848, 411] width 14 height 14
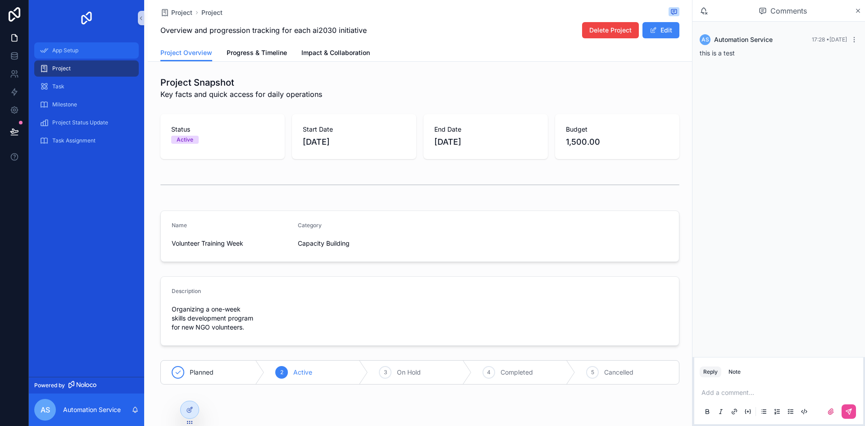
drag, startPoint x: 59, startPoint y: 55, endPoint x: 63, endPoint y: 61, distance: 6.5
click at [59, 56] on div "App Setup" at bounding box center [87, 50] width 94 height 14
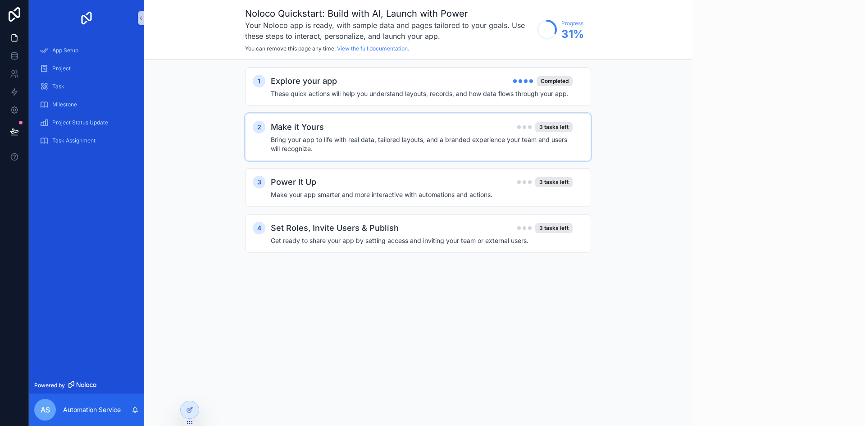
click at [423, 148] on h4 "Bring your app to life with real data, tailored layouts, and a branded experien…" at bounding box center [422, 144] width 302 height 18
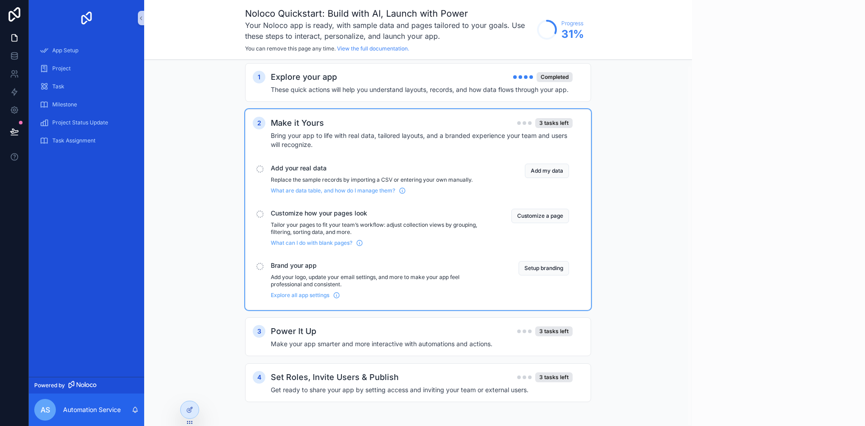
scroll to position [5, 0]
click at [357, 328] on div "Power It Up 3 tasks left" at bounding box center [422, 329] width 302 height 13
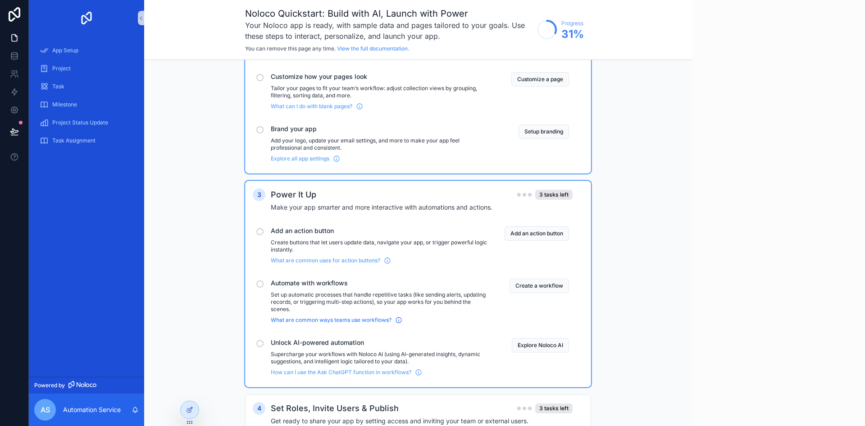
scroll to position [173, 0]
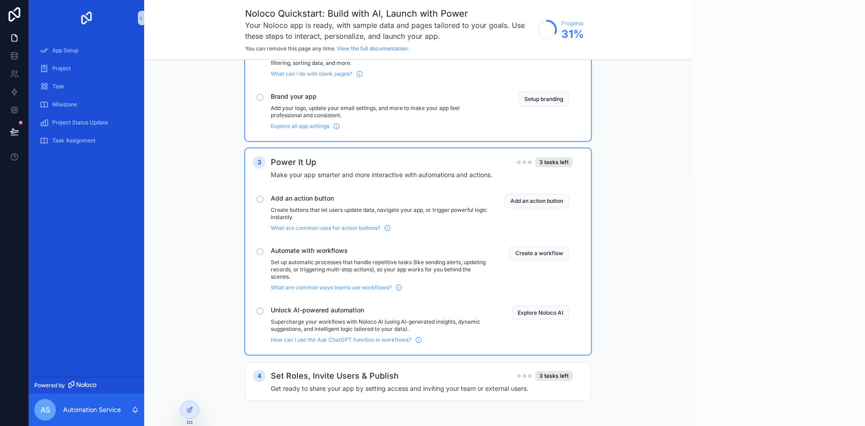
click at [360, 318] on div "Unlock AI-powered automation Supercharge your workflows with Noloco AI (using A…" at bounding box center [380, 324] width 219 height 38
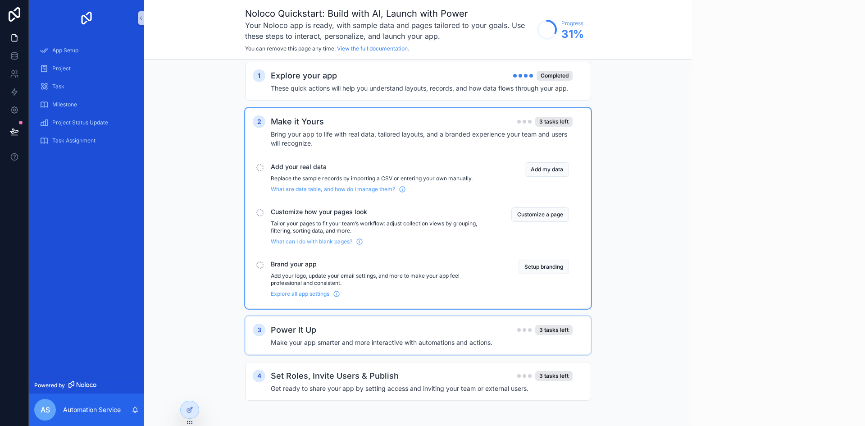
scroll to position [5, 0]
click at [365, 332] on div "Power It Up 3 tasks left" at bounding box center [422, 329] width 302 height 13
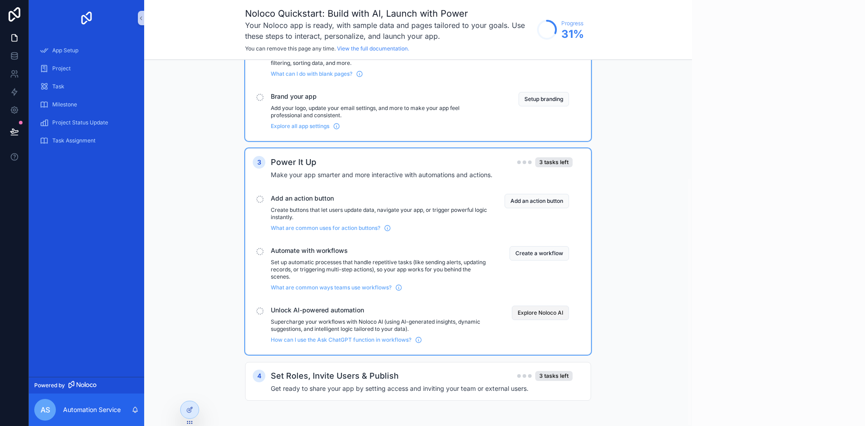
click at [522, 317] on button "Explore Noloco AI" at bounding box center [540, 312] width 57 height 14
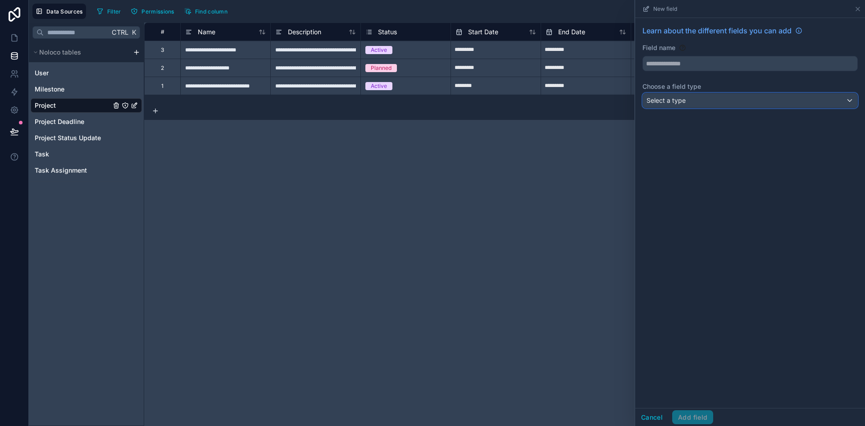
click at [726, 104] on div "Select a type" at bounding box center [750, 100] width 214 height 14
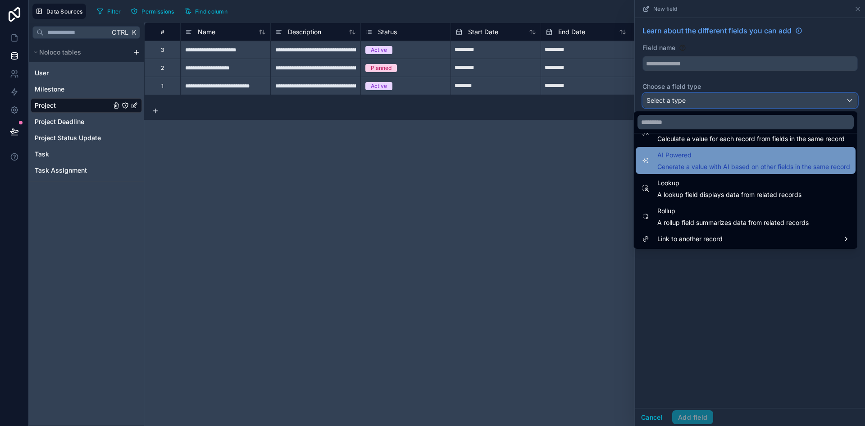
scroll to position [216, 0]
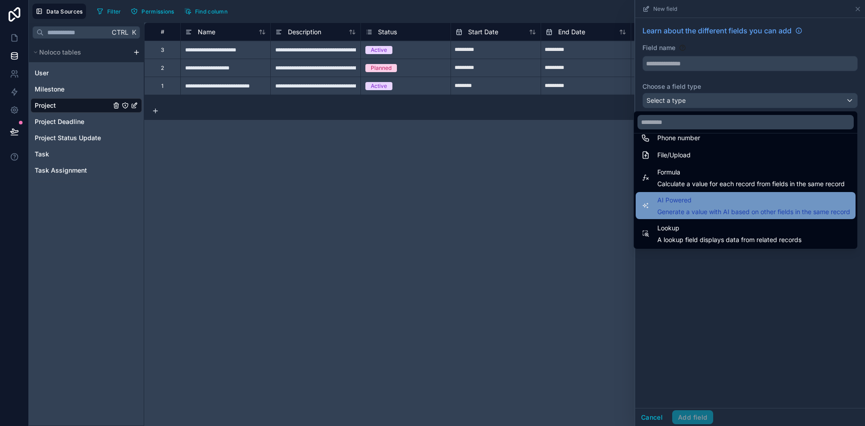
click at [699, 197] on span "AI Powered" at bounding box center [753, 200] width 193 height 11
type input "**********"
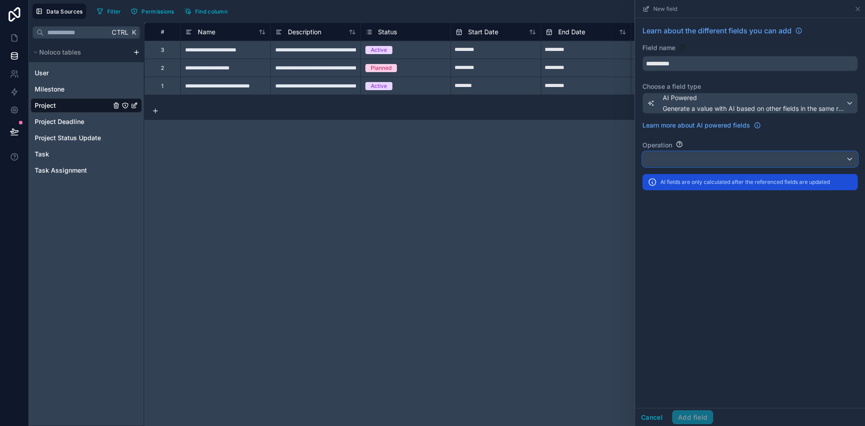
click at [677, 164] on div at bounding box center [750, 159] width 214 height 14
